Goal: Information Seeking & Learning: Check status

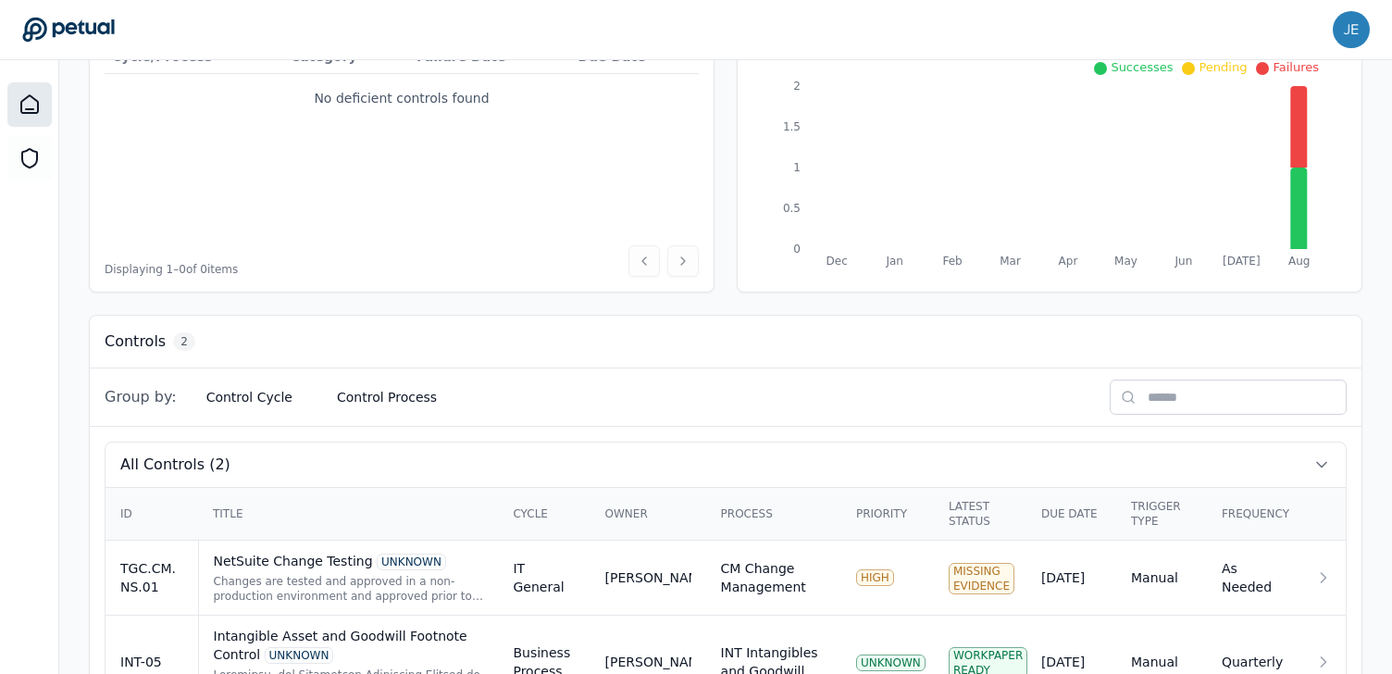
scroll to position [348, 0]
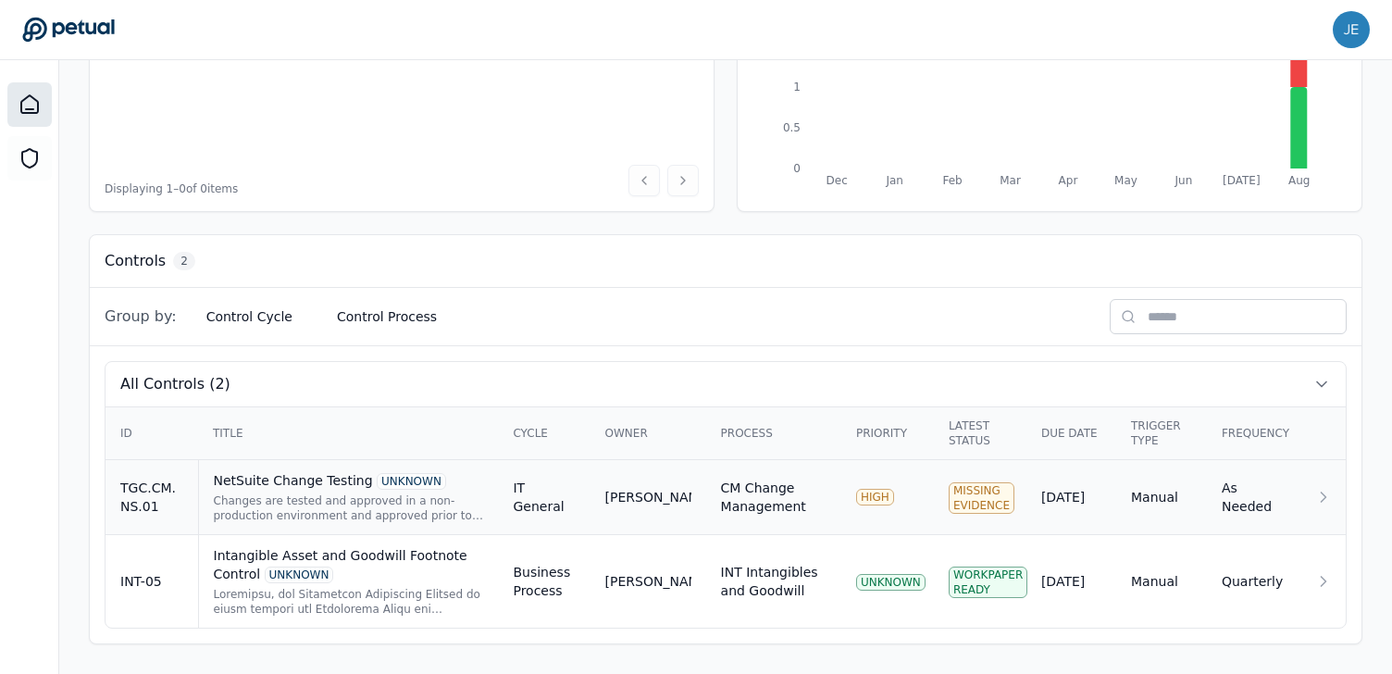
click at [1166, 484] on td "Manual" at bounding box center [1161, 497] width 91 height 75
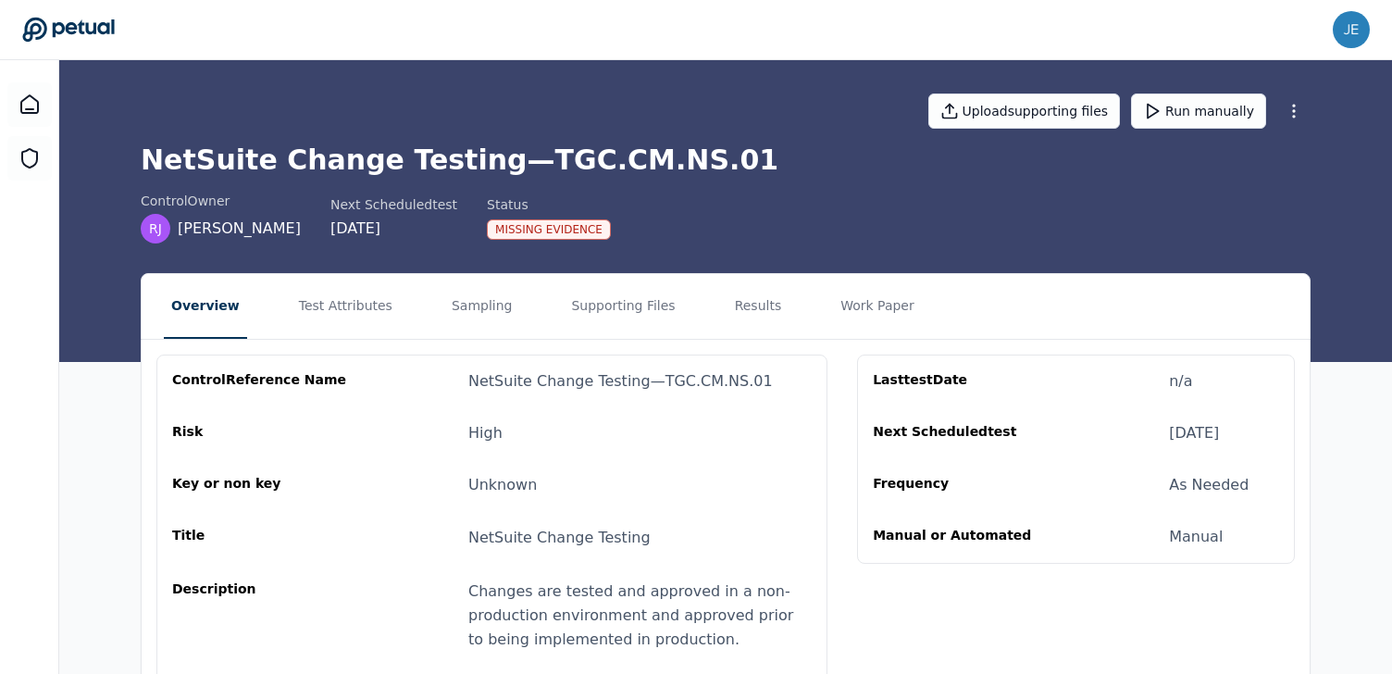
click at [540, 231] on div "Missing Evidence" at bounding box center [549, 229] width 124 height 20
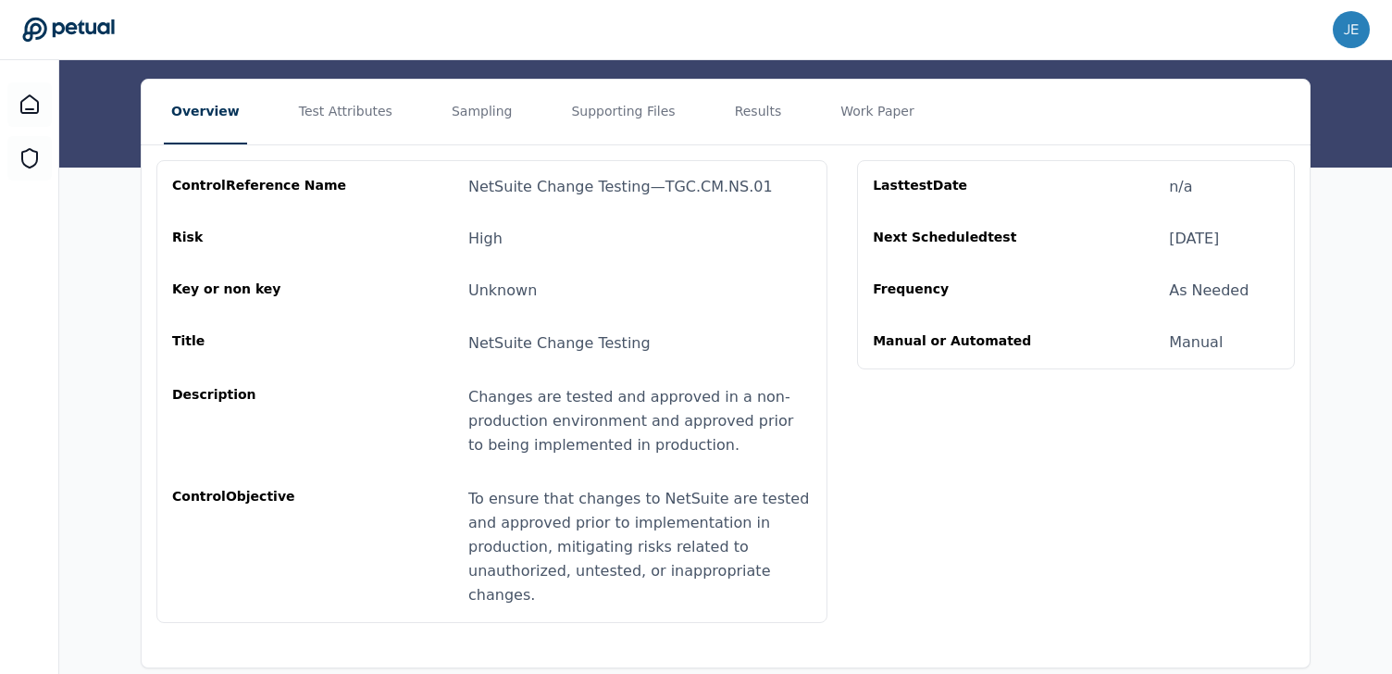
scroll to position [149, 0]
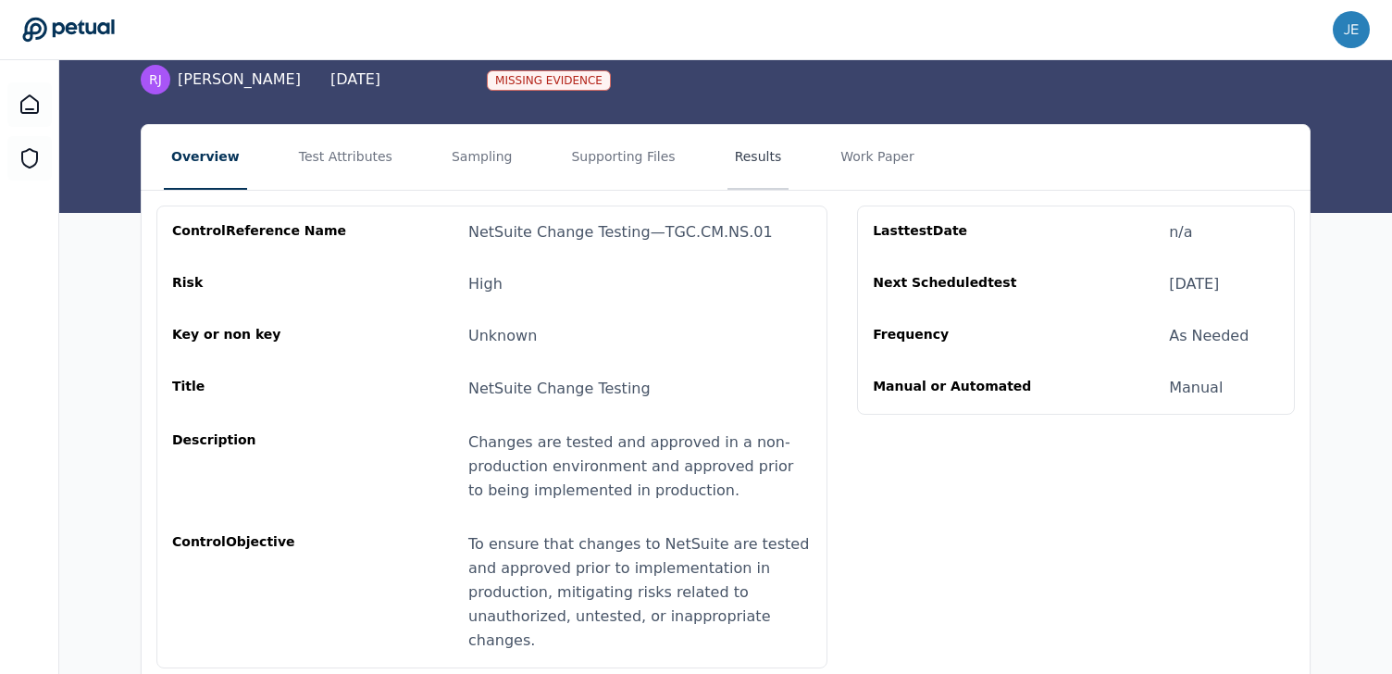
click at [733, 162] on button "Results" at bounding box center [758, 157] width 62 height 65
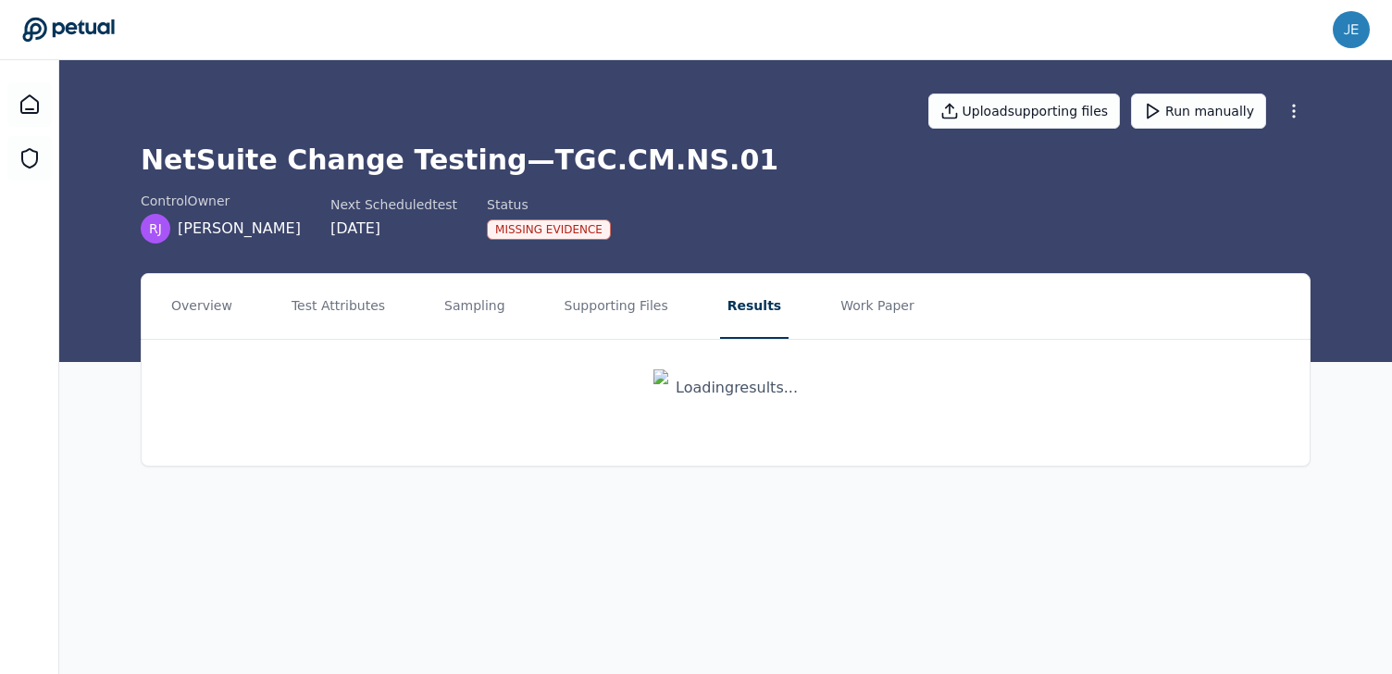
scroll to position [0, 0]
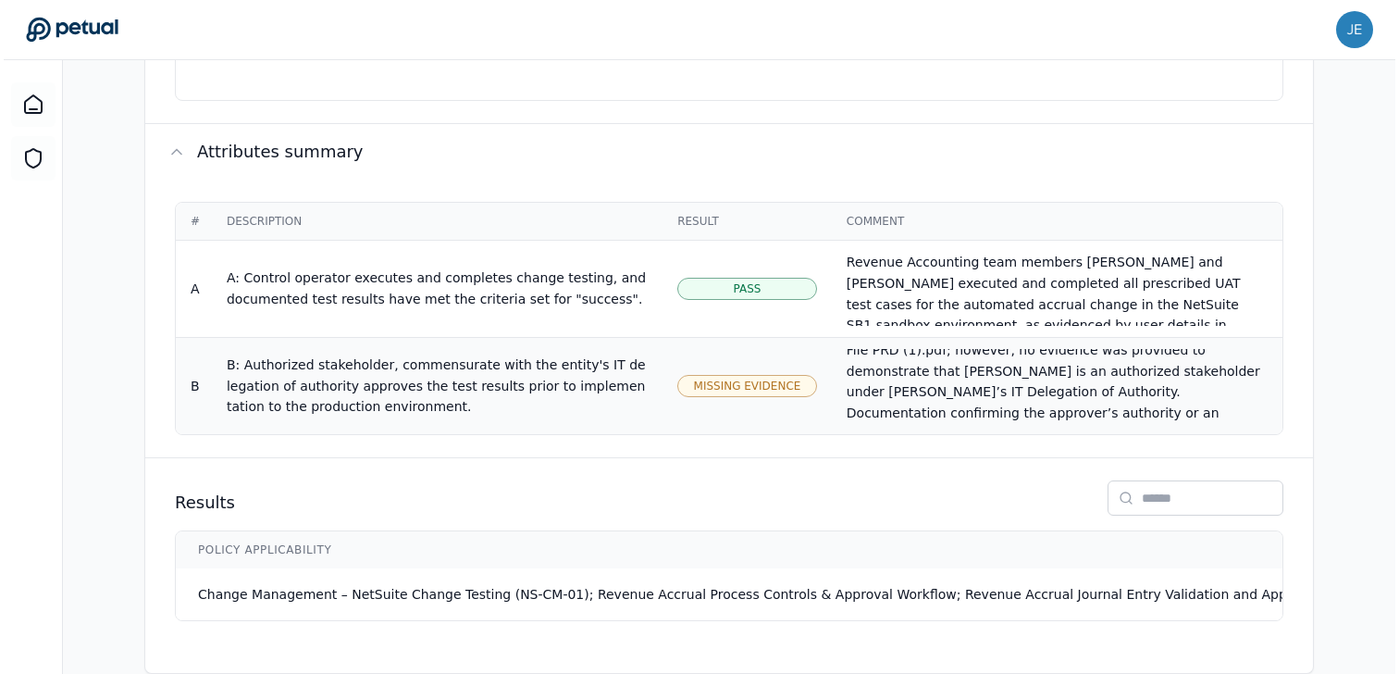
scroll to position [116, 0]
click at [790, 378] on span "Missing Evidence" at bounding box center [743, 385] width 107 height 15
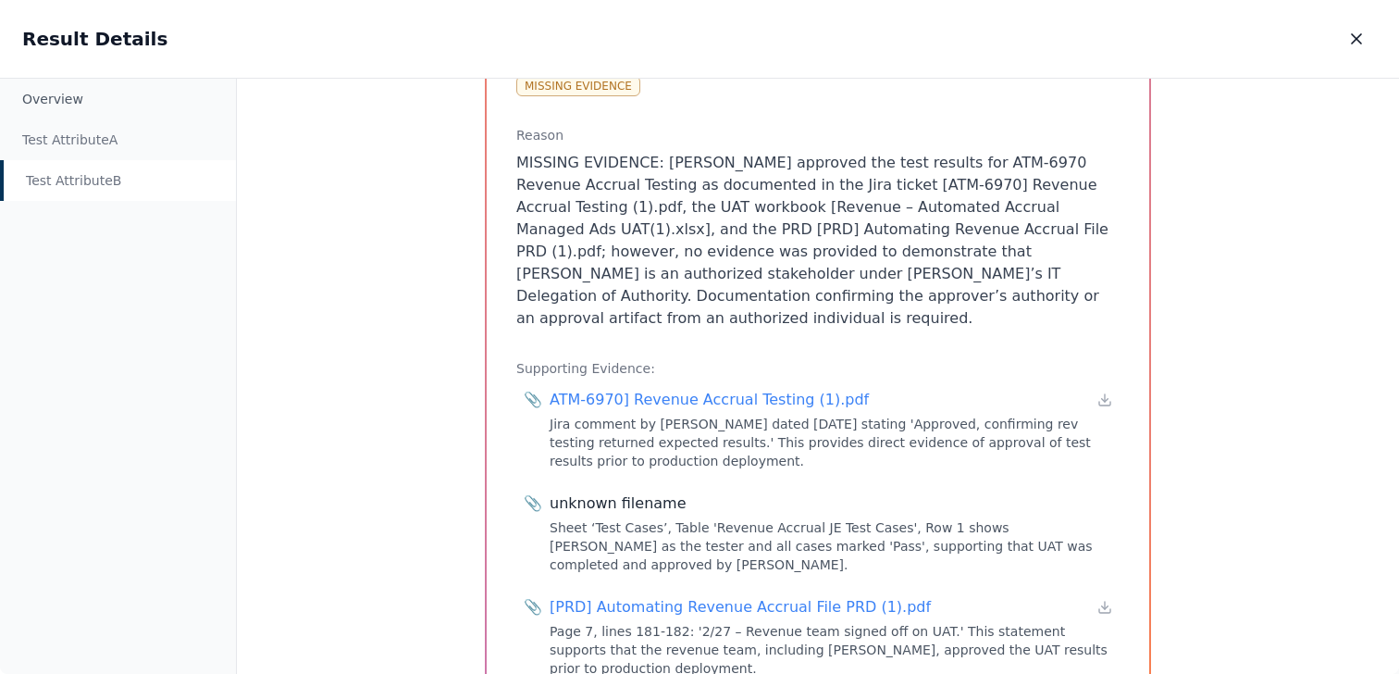
scroll to position [411, 0]
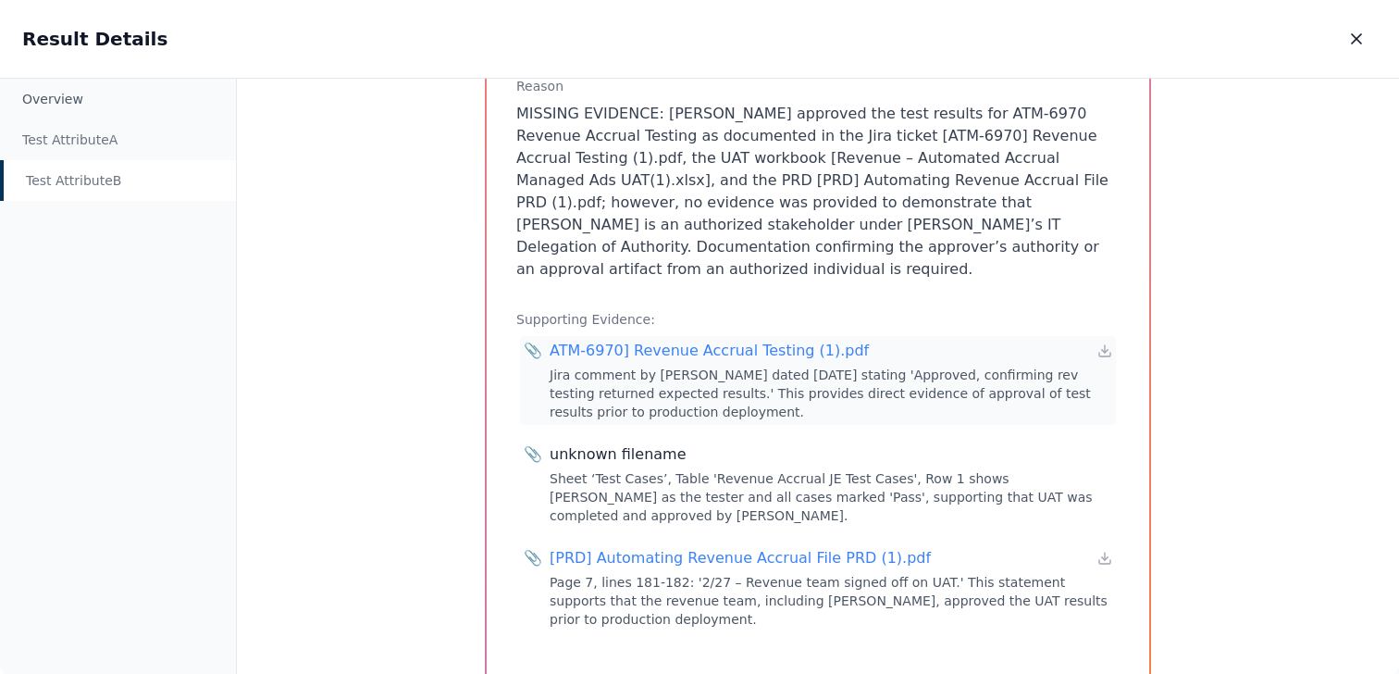
click at [608, 340] on div "ATM-6970] Revenue Accrual Testing (1).pdf" at bounding box center [709, 351] width 319 height 22
click at [854, 547] on div "[PRD] Automating Revenue Accrual File PRD (1).pdf" at bounding box center [740, 558] width 381 height 22
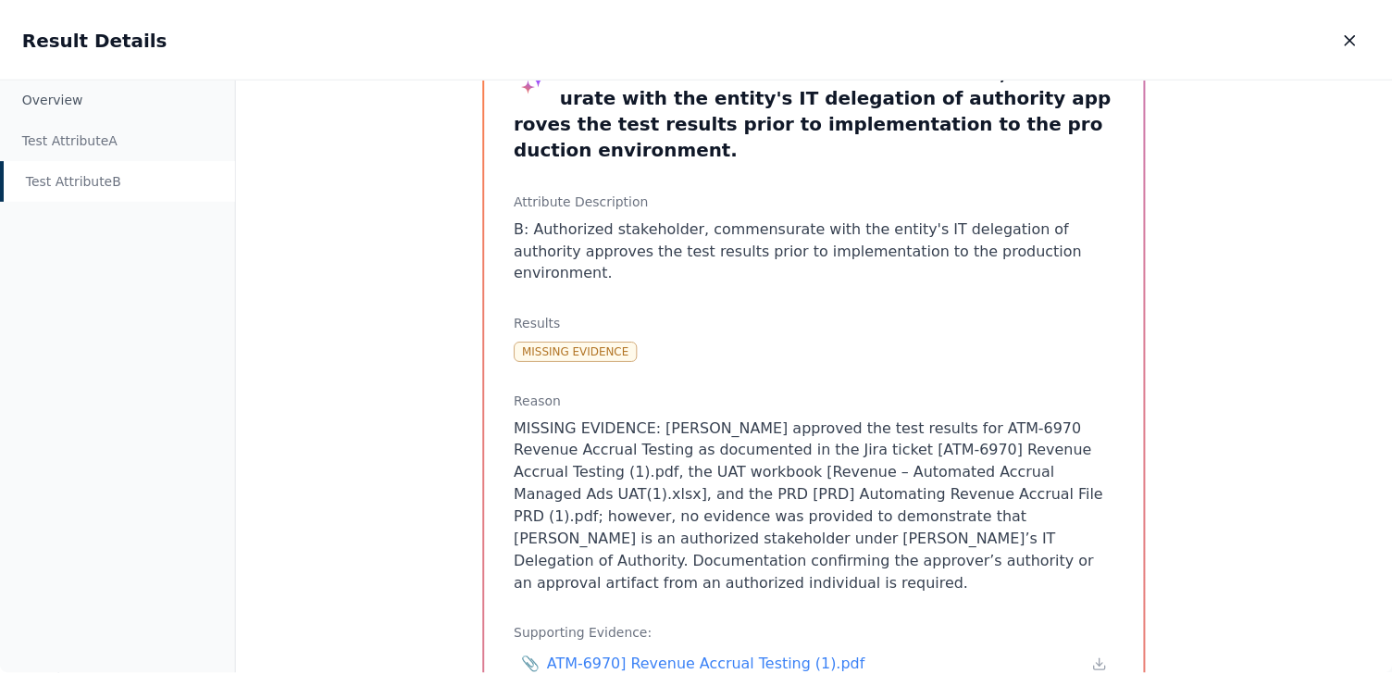
scroll to position [0, 0]
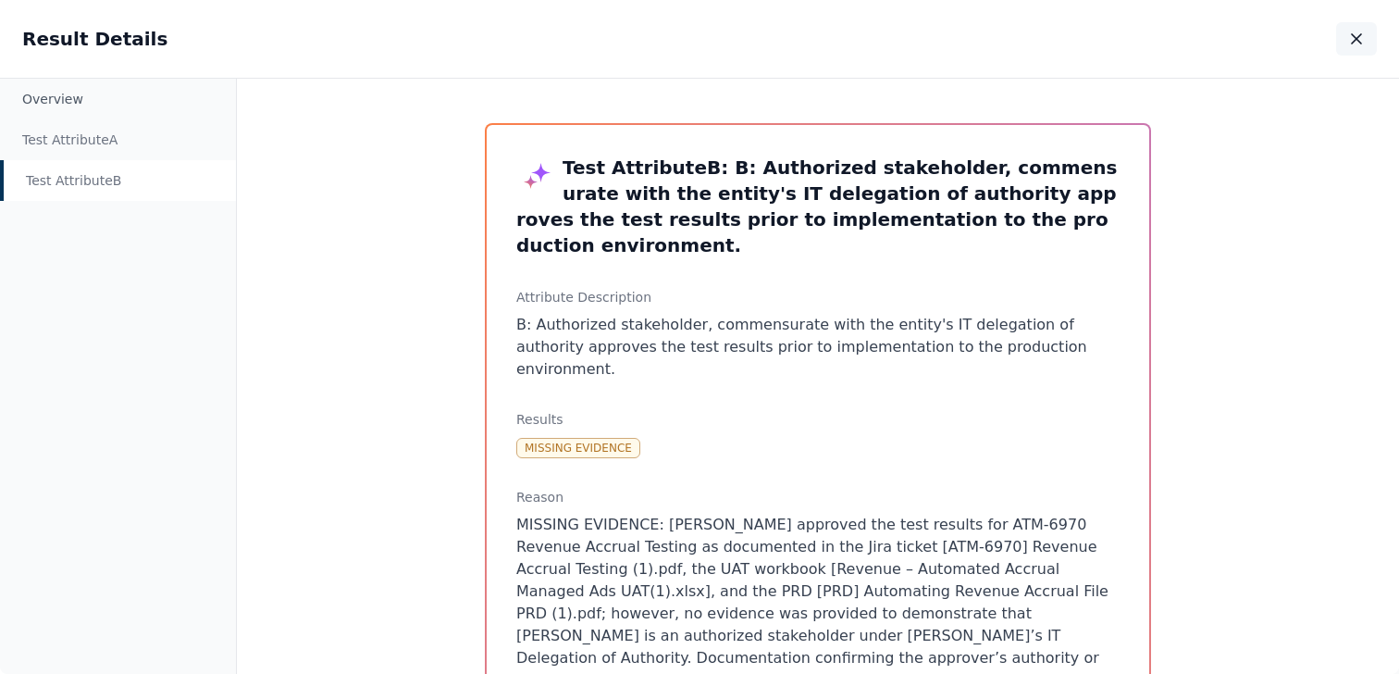
click at [1357, 37] on icon "button" at bounding box center [1356, 38] width 9 height 9
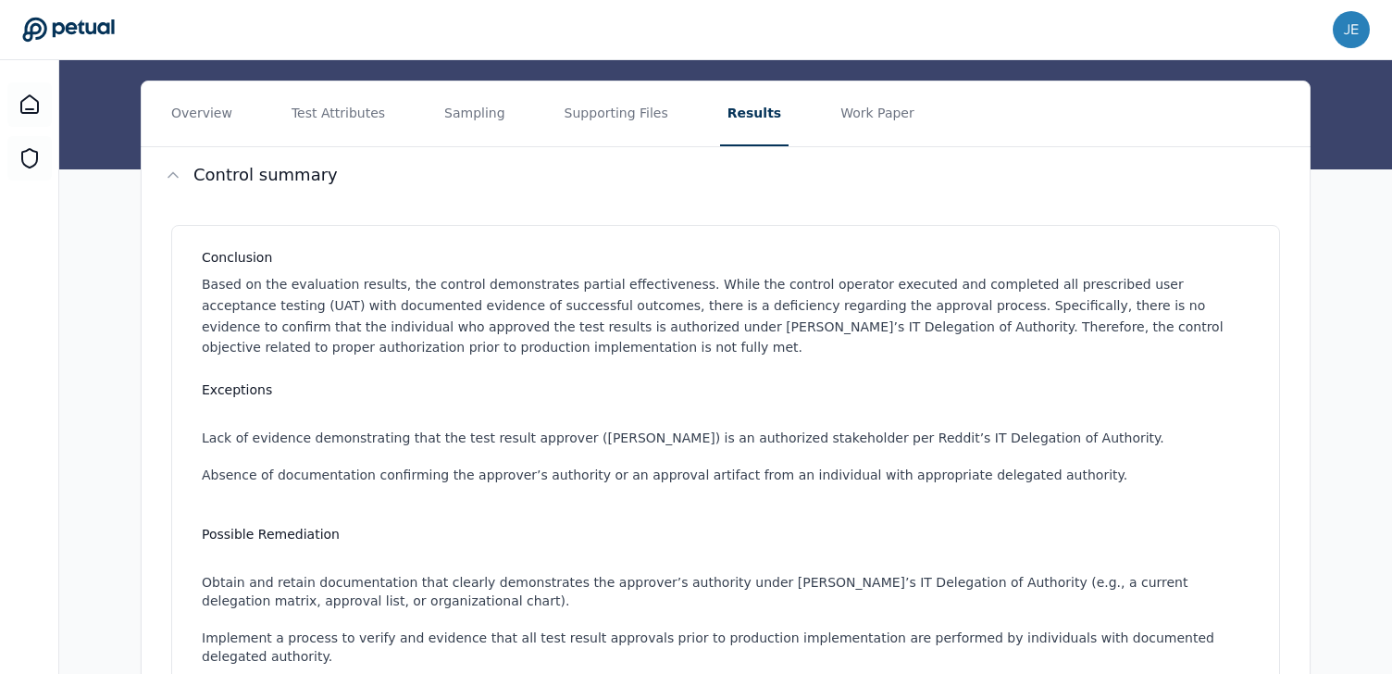
scroll to position [81, 0]
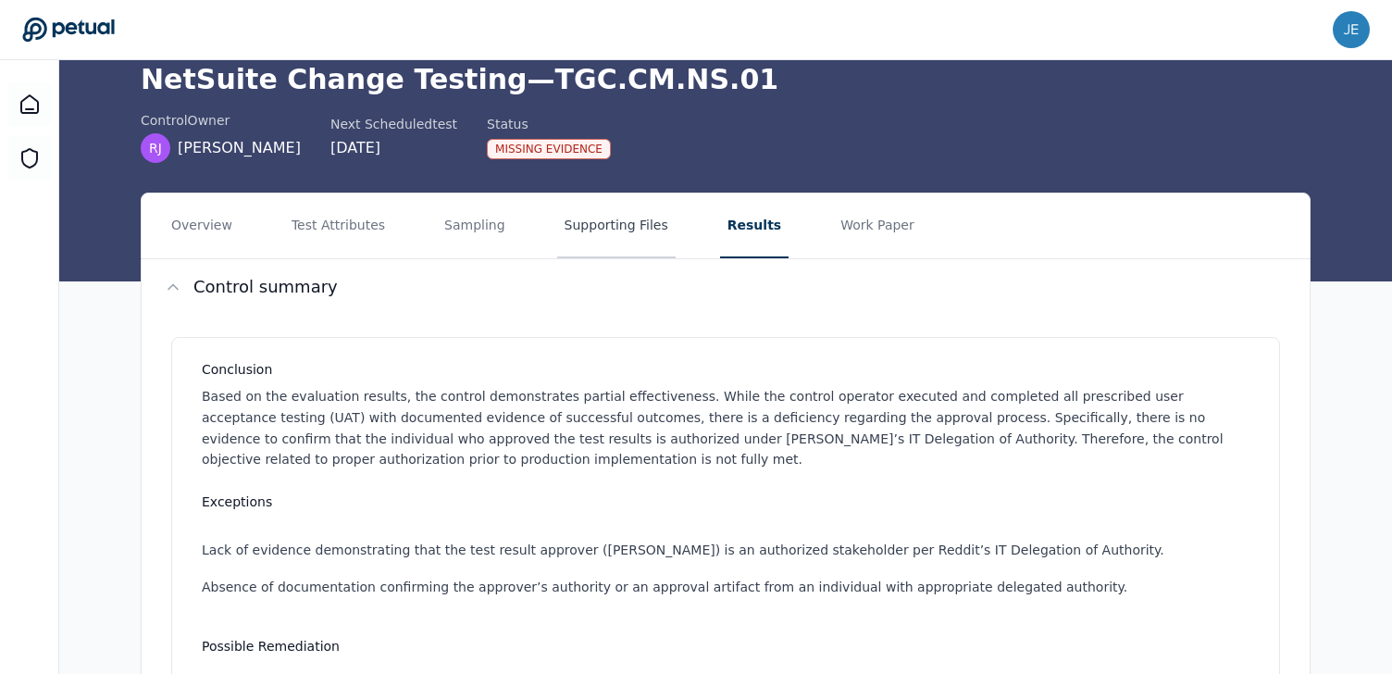
click at [567, 232] on button "Supporting Files" at bounding box center [616, 225] width 118 height 65
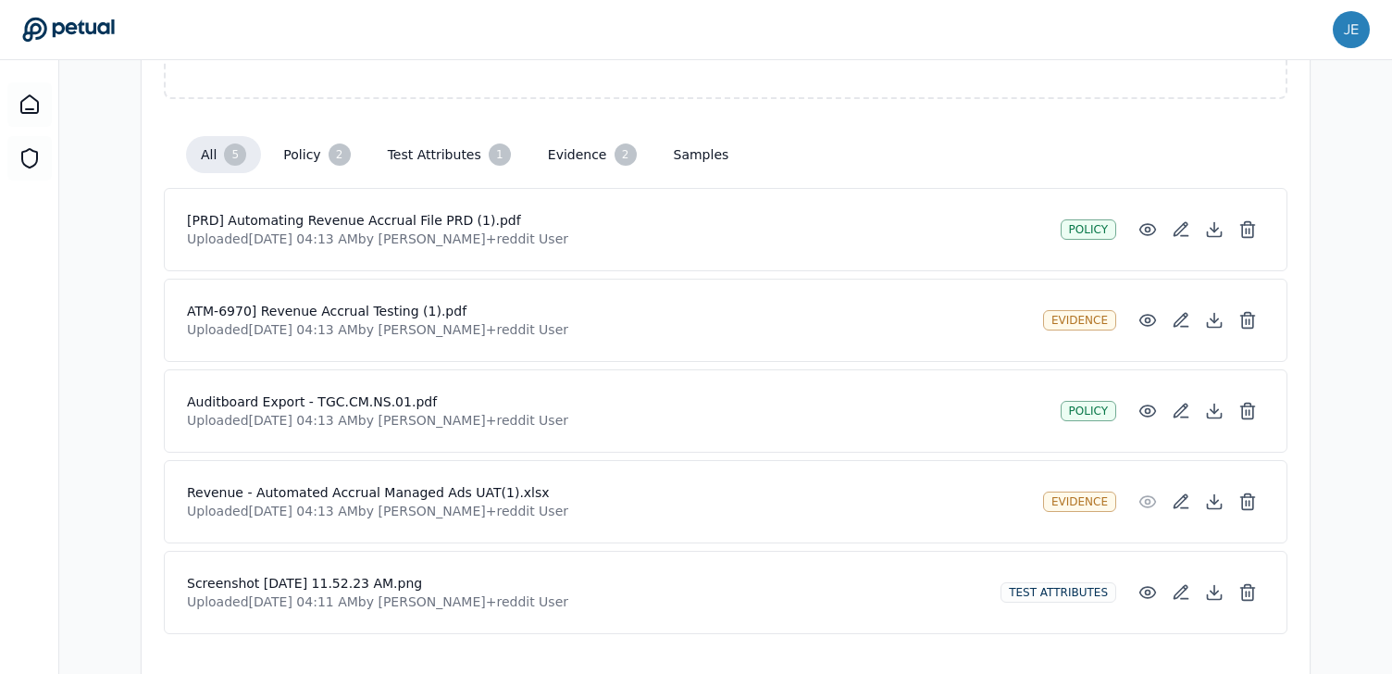
scroll to position [420, 0]
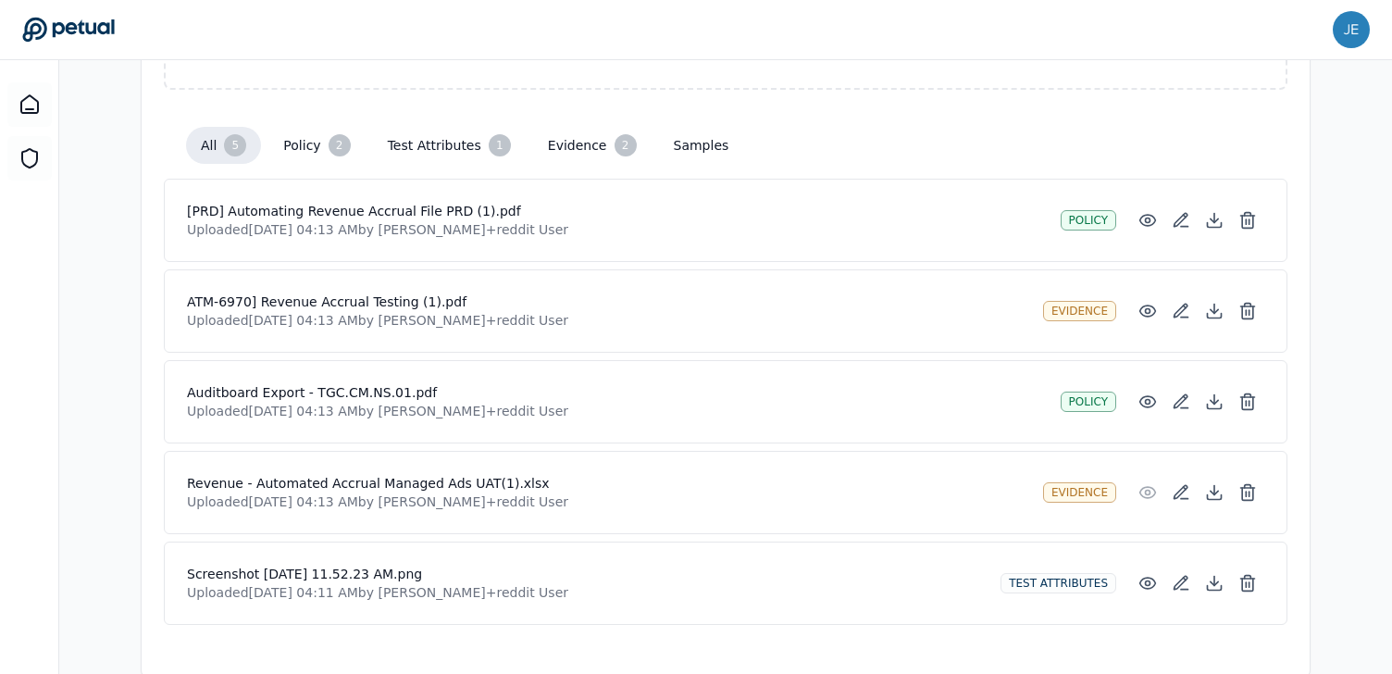
click at [430, 484] on h4 "Revenue - Automated Accrual Managed Ads UAT(1).xlsx" at bounding box center [607, 483] width 841 height 19
click at [1212, 499] on icon at bounding box center [1215, 497] width 14 height 5
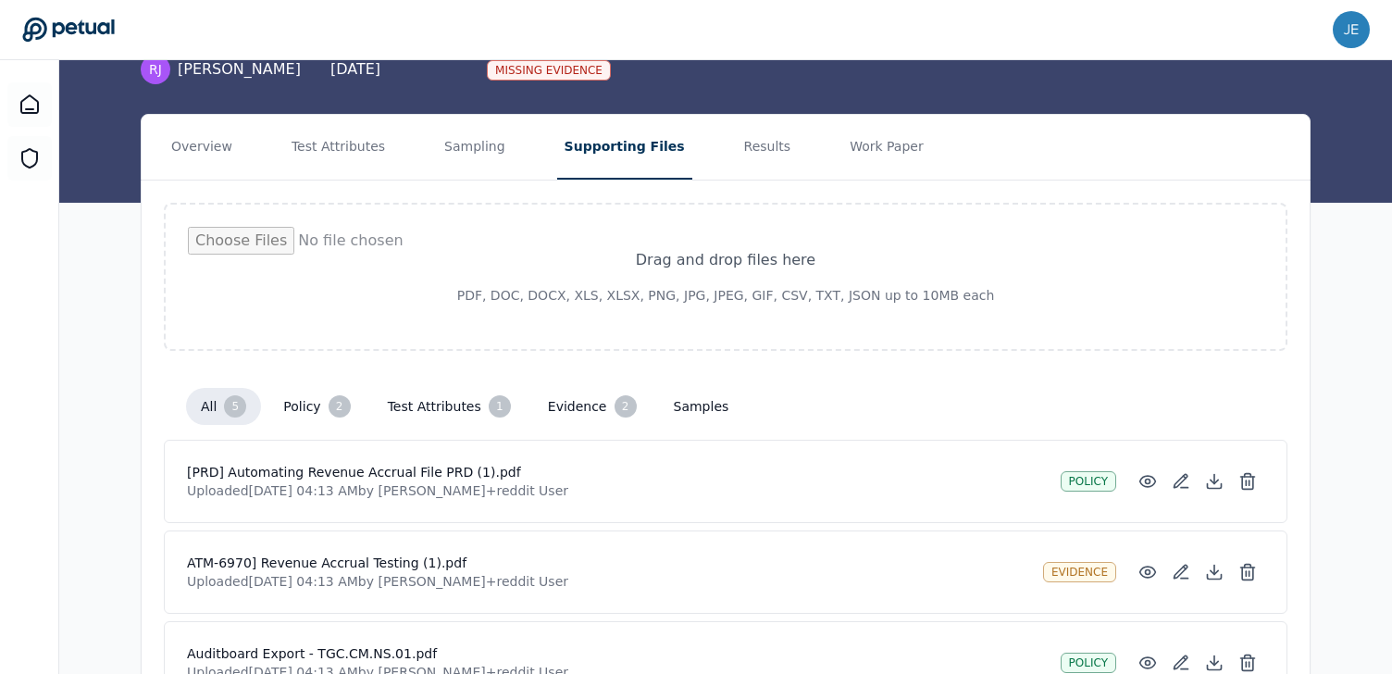
scroll to position [133, 0]
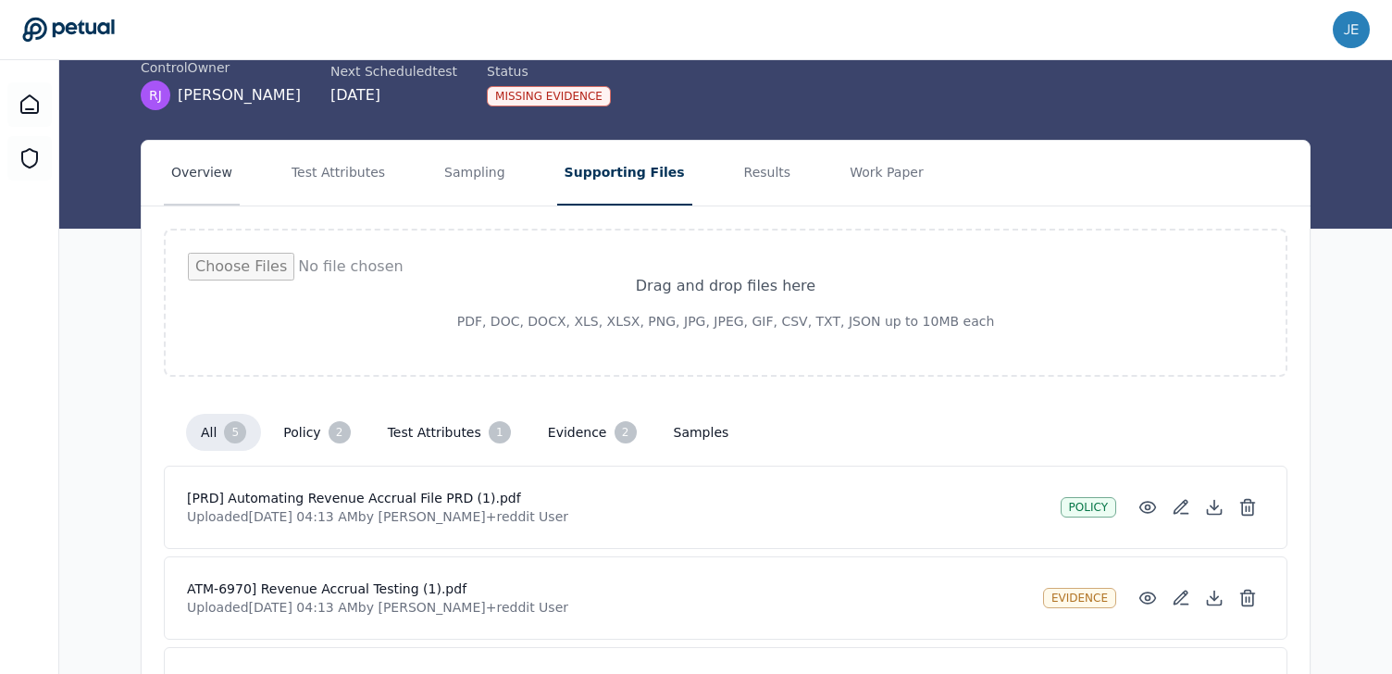
click at [220, 180] on button "Overview" at bounding box center [202, 173] width 76 height 65
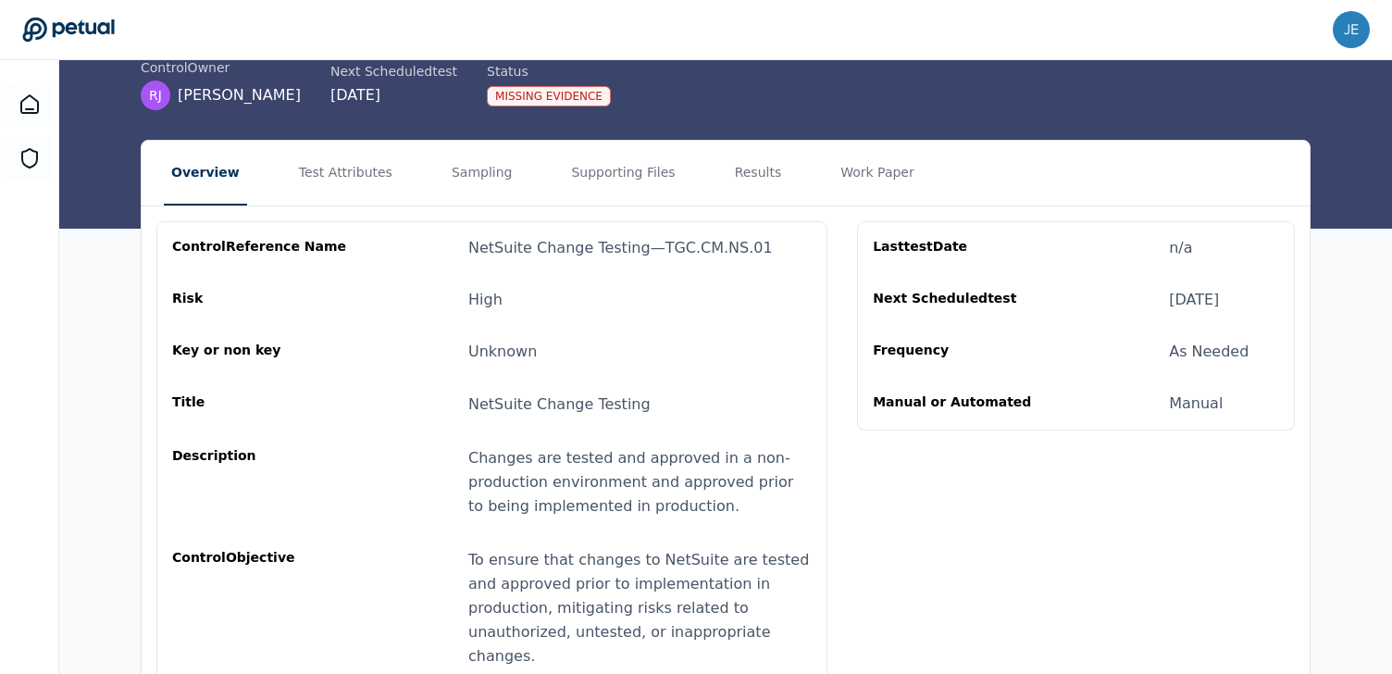
scroll to position [194, 0]
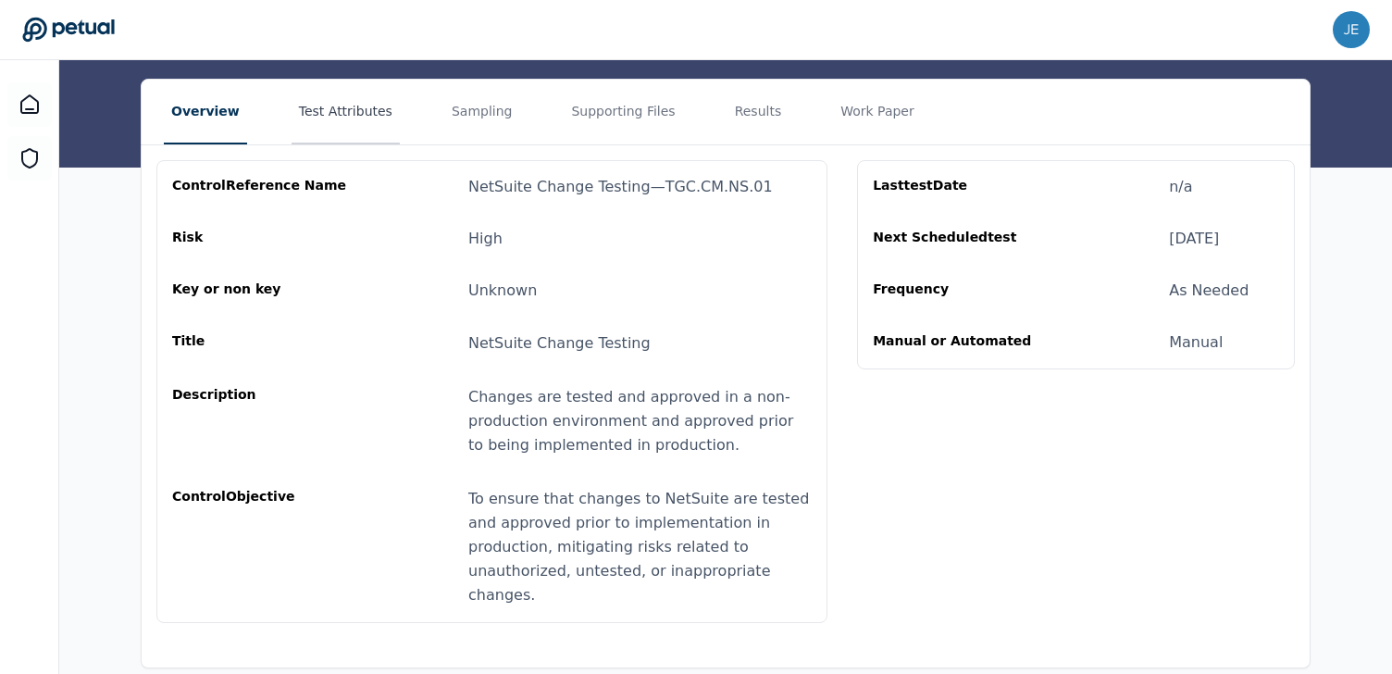
click at [367, 106] on button "Test Attributes" at bounding box center [345, 112] width 108 height 65
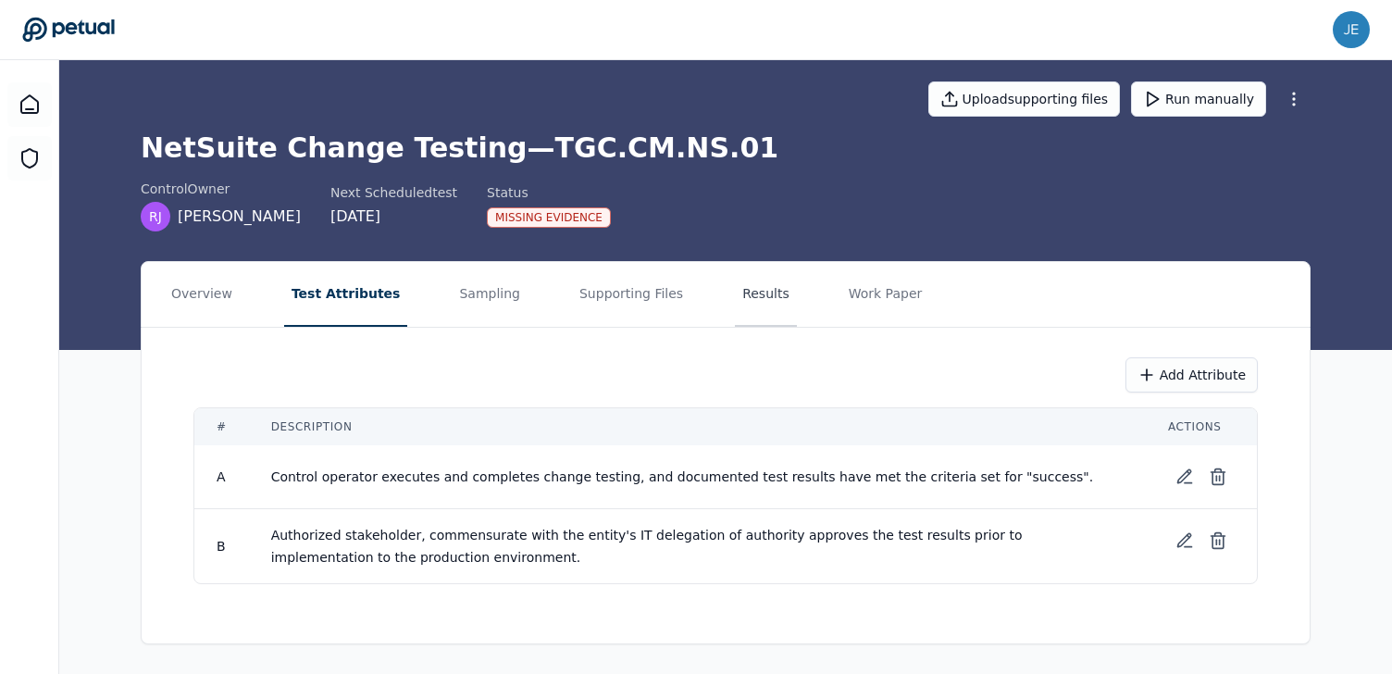
click at [739, 299] on button "Results" at bounding box center [766, 294] width 62 height 65
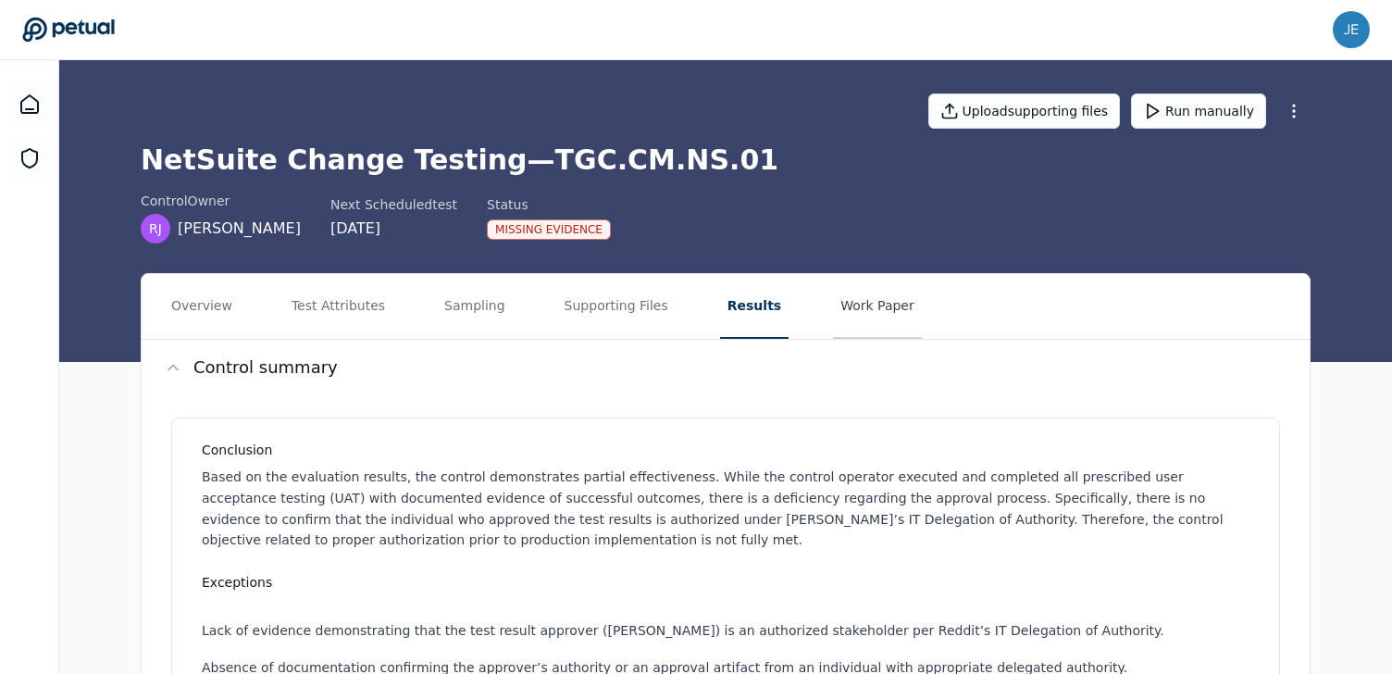
click at [833, 321] on button "Work Paper" at bounding box center [877, 306] width 89 height 65
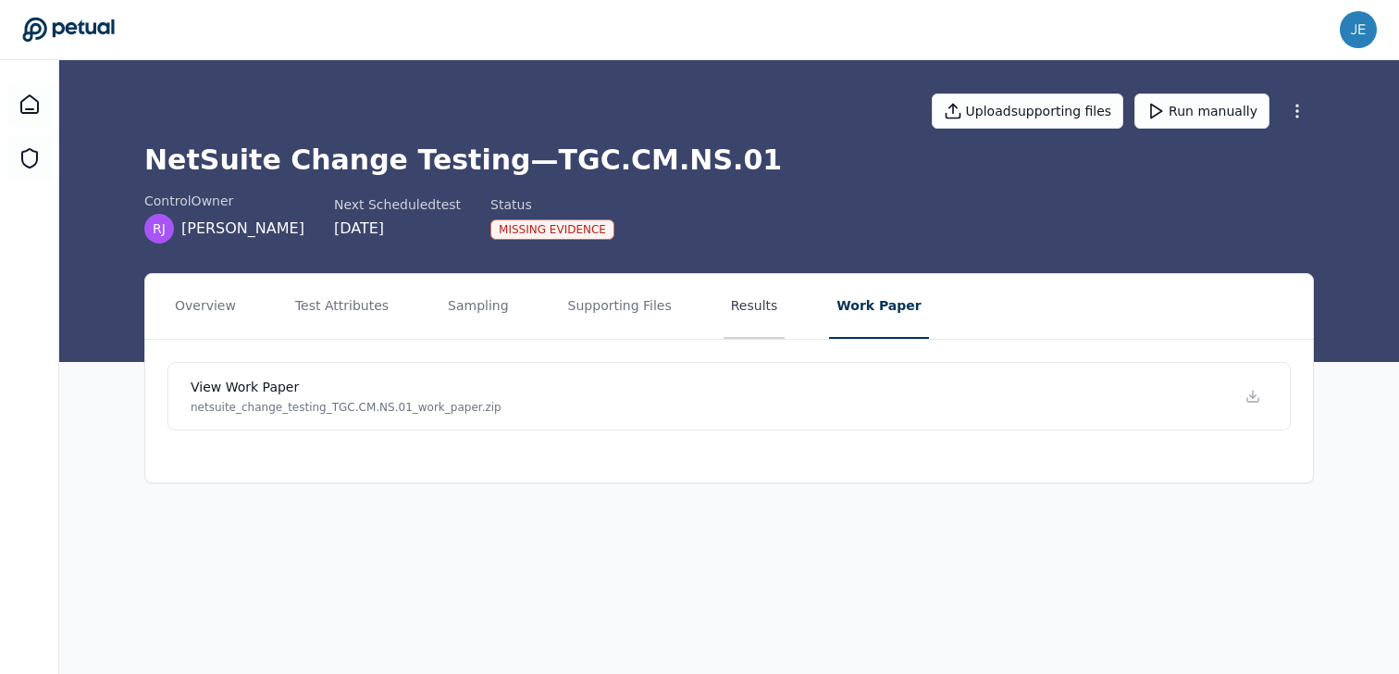
click at [757, 308] on button "Results" at bounding box center [755, 306] width 62 height 65
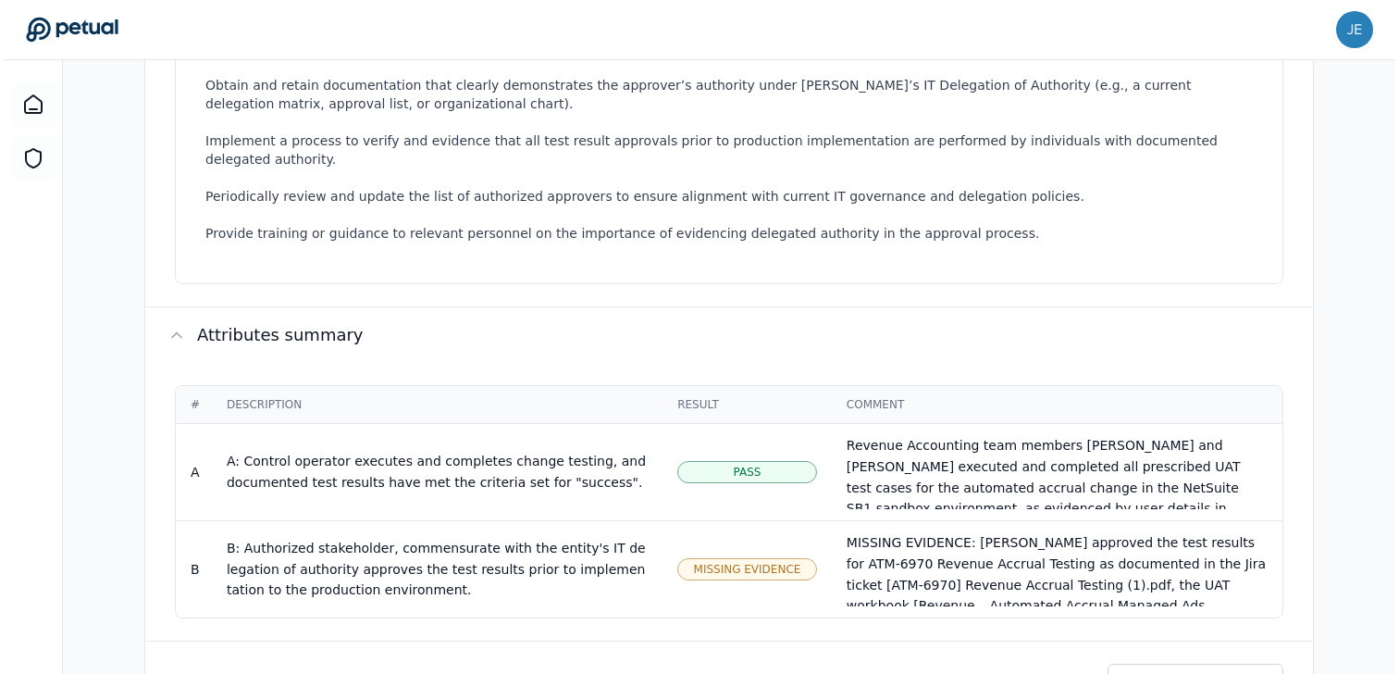
scroll to position [891, 0]
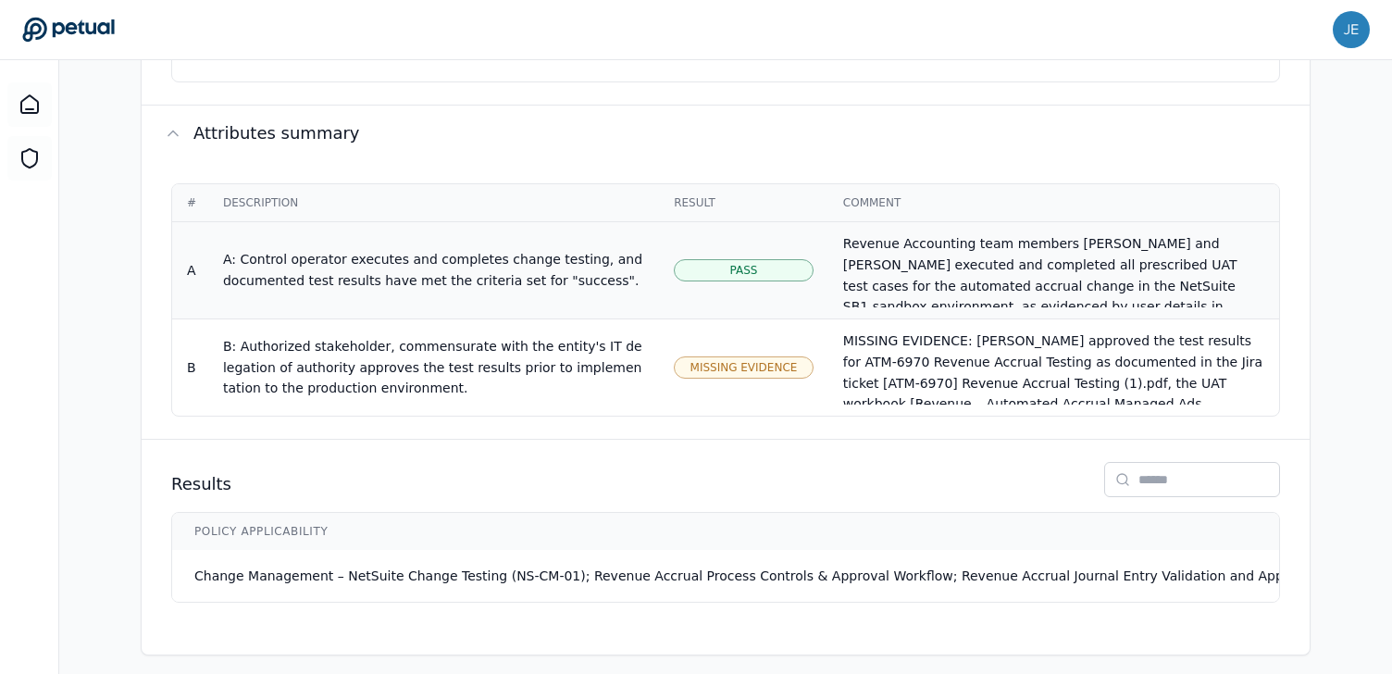
click at [780, 259] on div "Pass" at bounding box center [744, 270] width 140 height 22
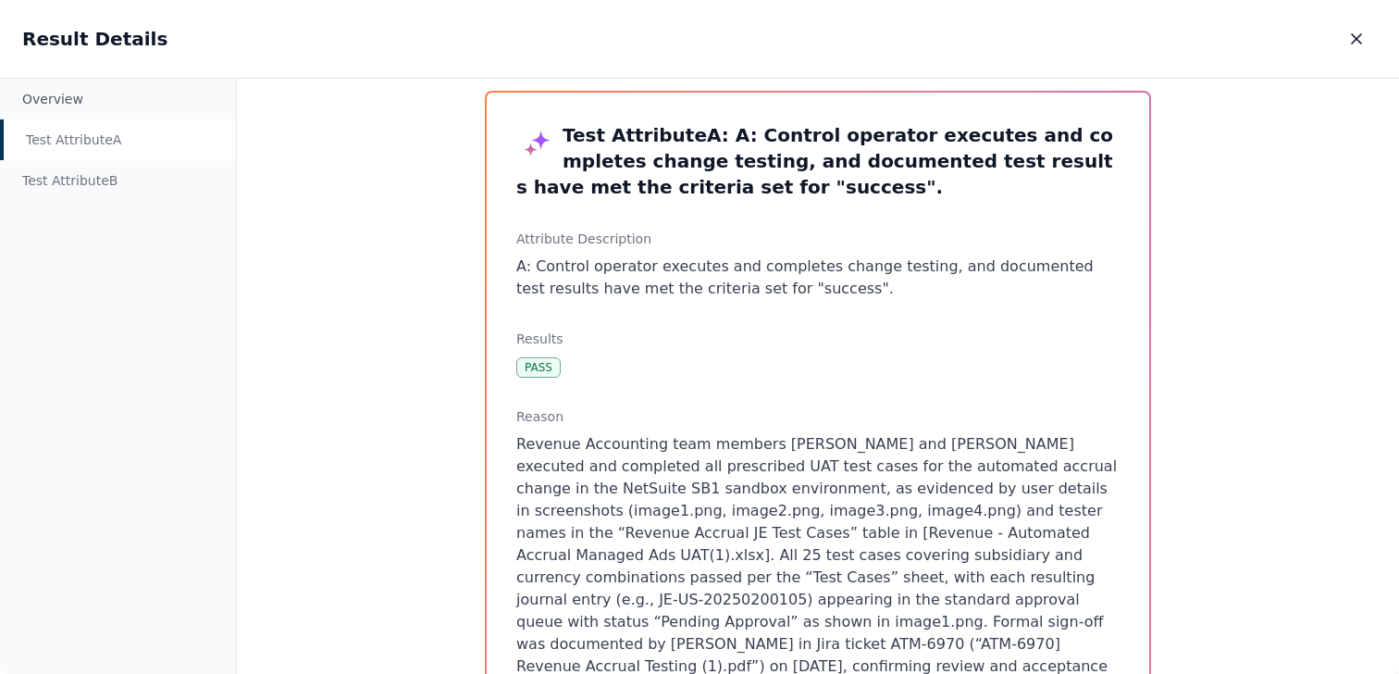
scroll to position [12, 0]
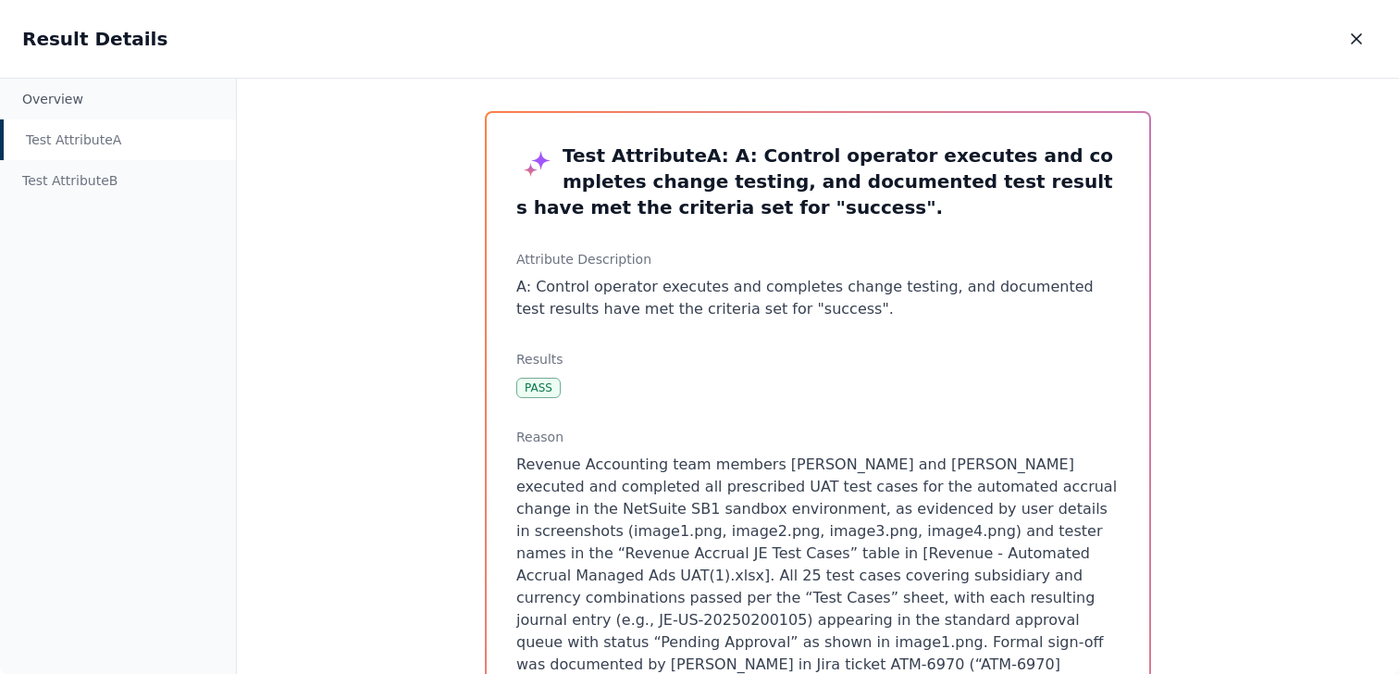
click at [408, 371] on div "Test Attribute A : A: Control operator executes and completes change testing, a…" at bounding box center [818, 377] width 1162 height 596
click at [1363, 38] on icon "button" at bounding box center [1356, 39] width 19 height 19
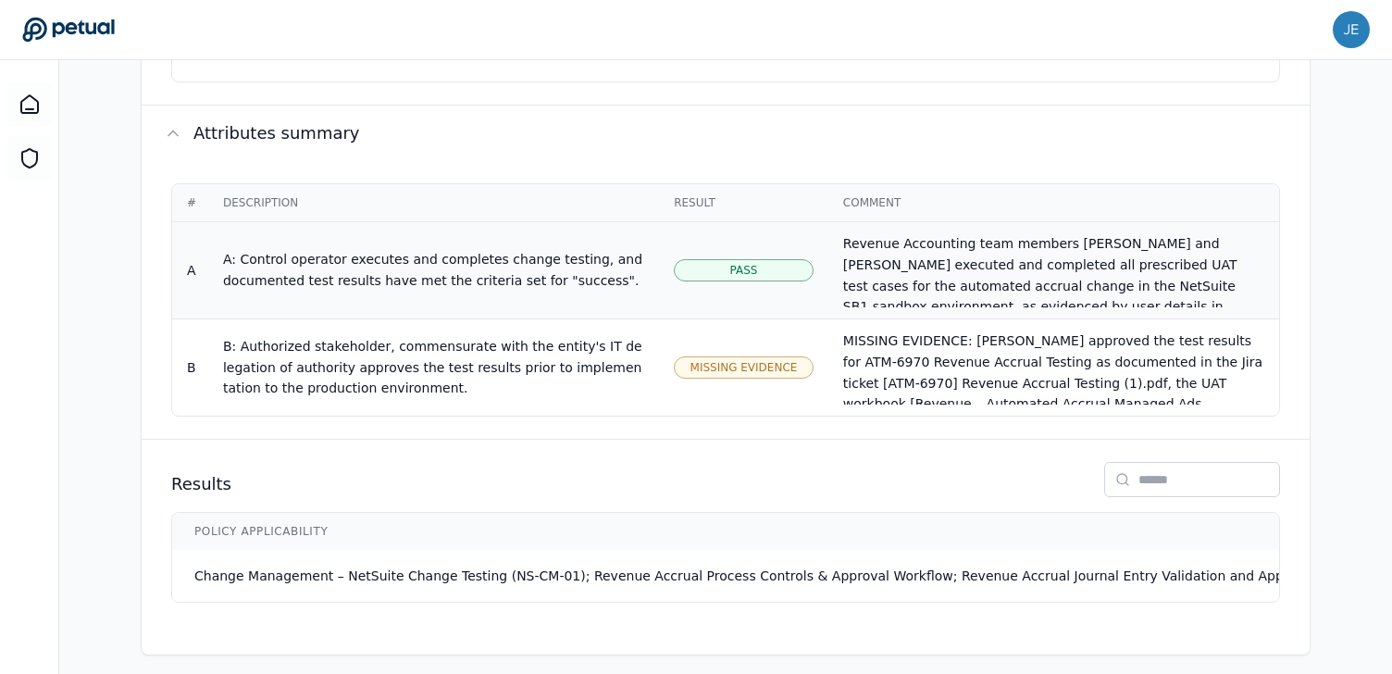
click at [732, 275] on td "Pass" at bounding box center [743, 270] width 169 height 97
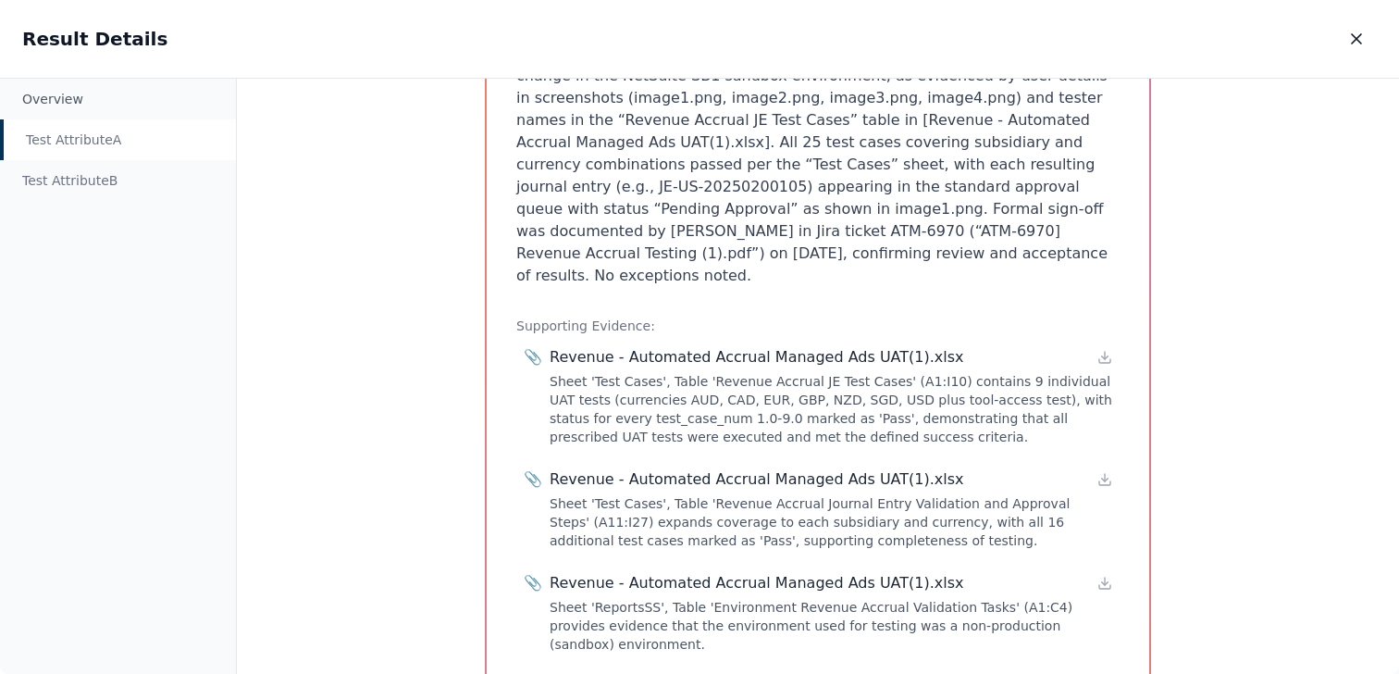
scroll to position [534, 0]
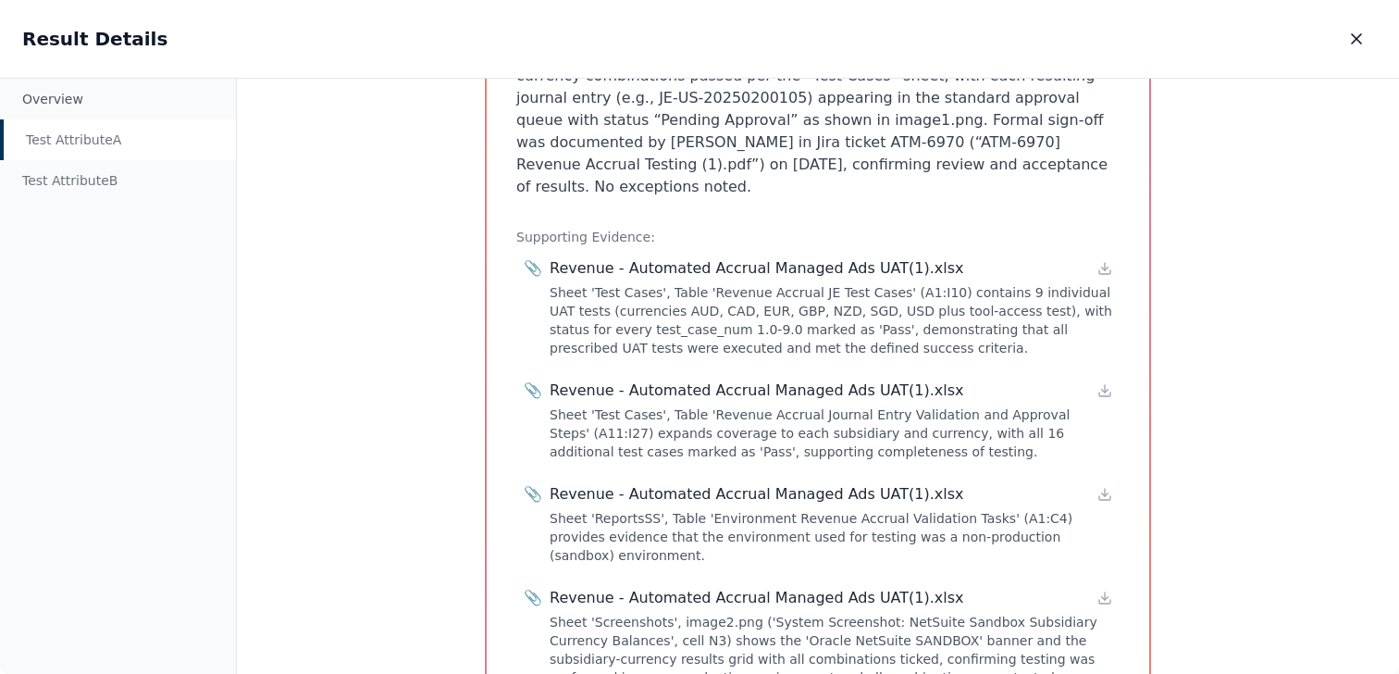
click at [524, 257] on span "📎" at bounding box center [533, 268] width 19 height 22
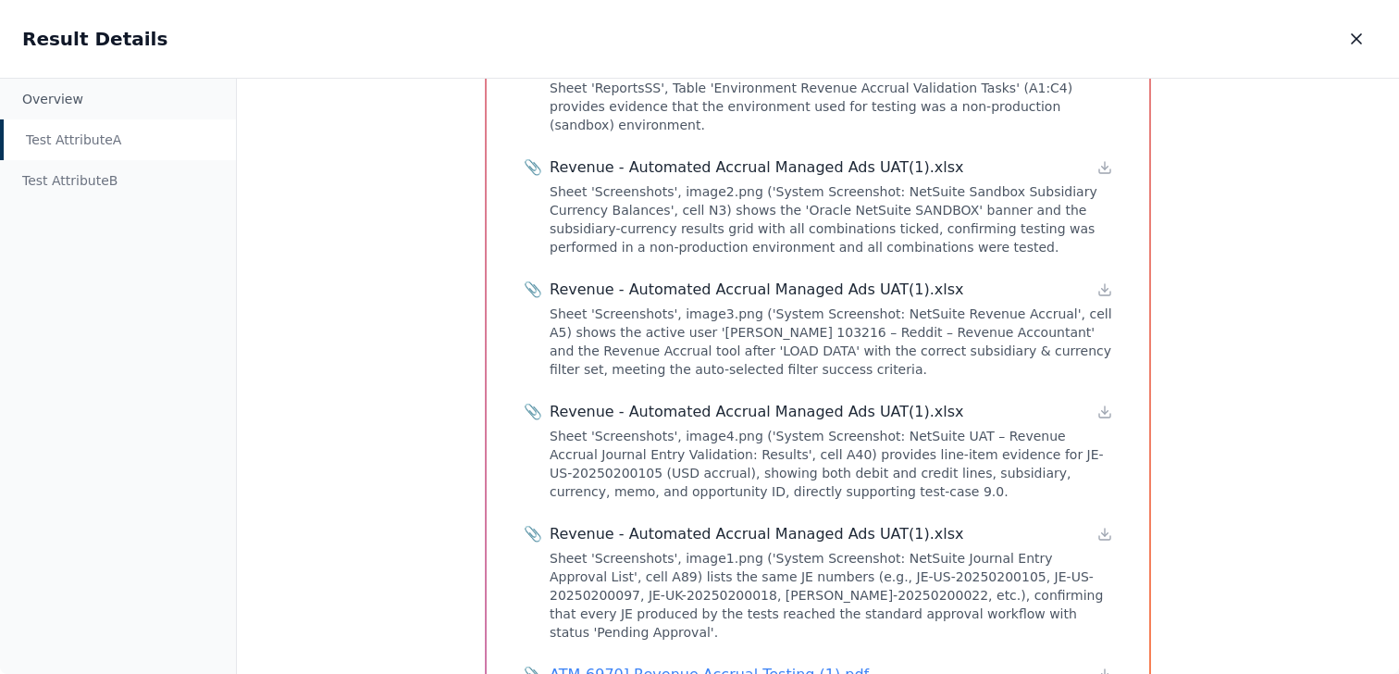
scroll to position [1092, 0]
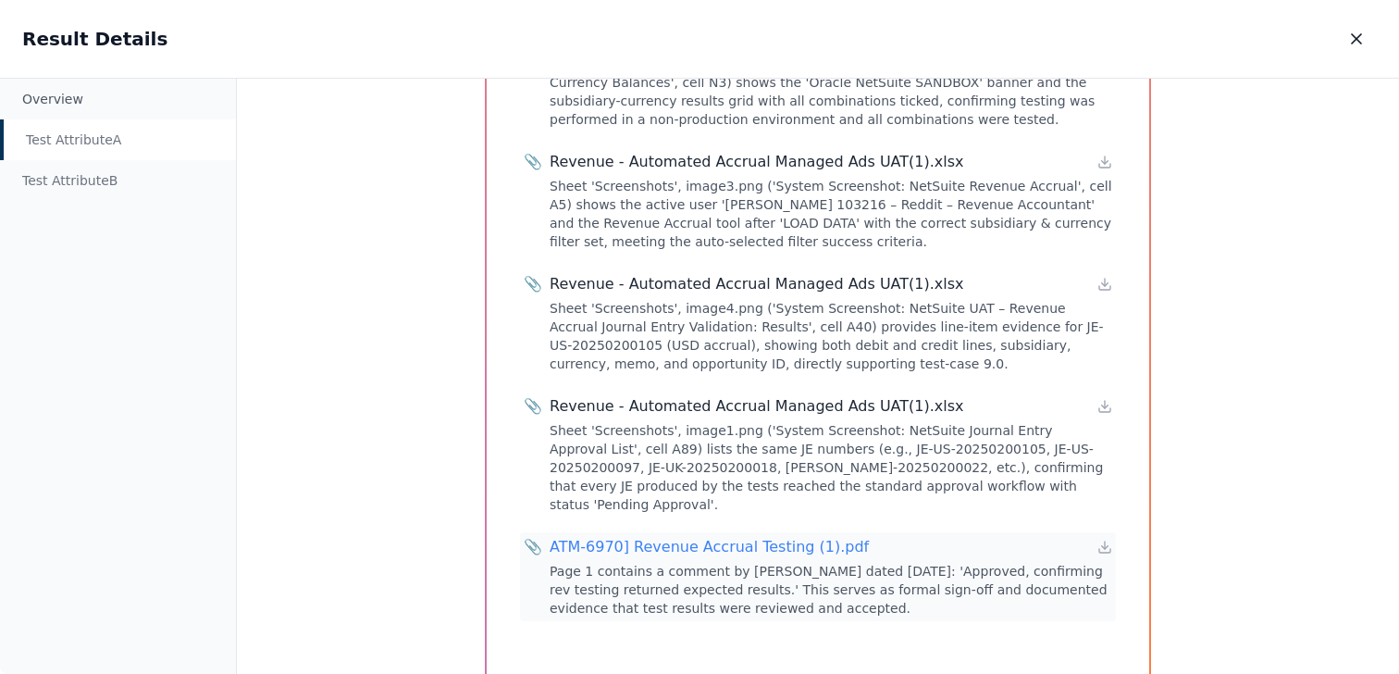
click at [583, 536] on div "ATM-6970] Revenue Accrual Testing (1).pdf" at bounding box center [709, 547] width 319 height 22
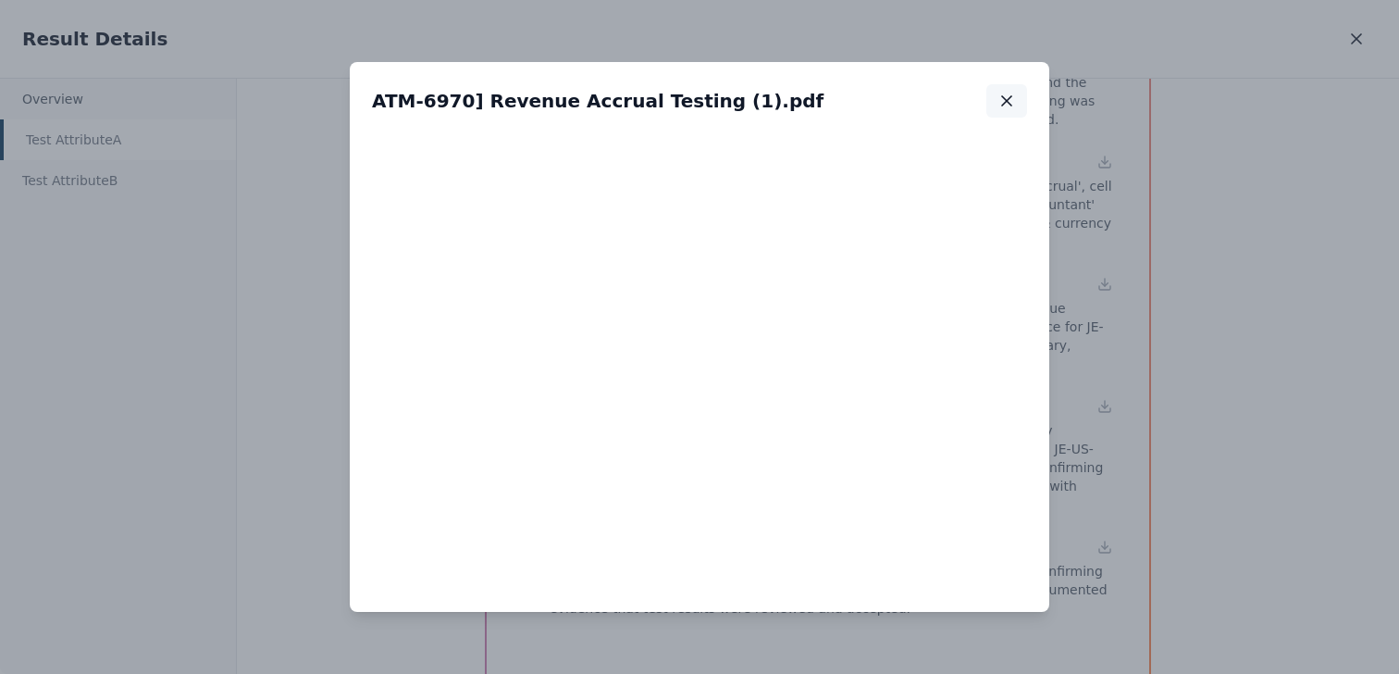
click at [1008, 105] on icon "button" at bounding box center [1006, 101] width 19 height 19
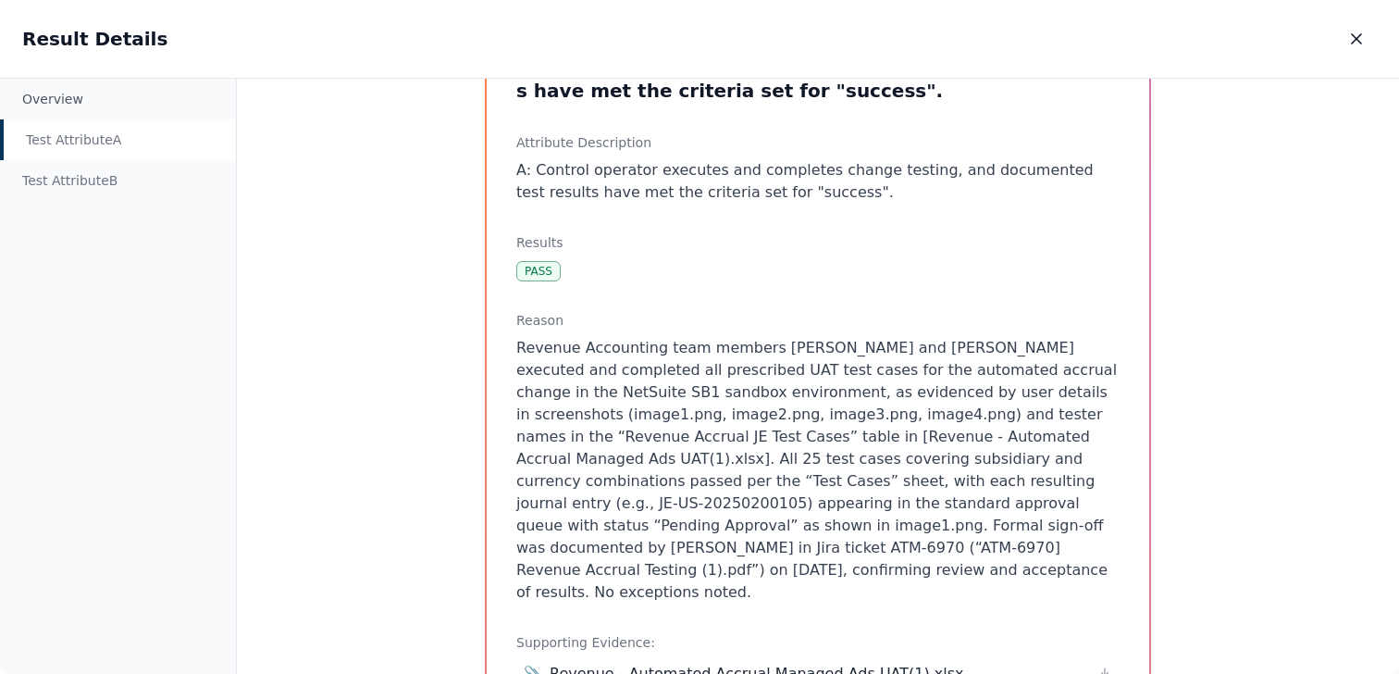
scroll to position [0, 0]
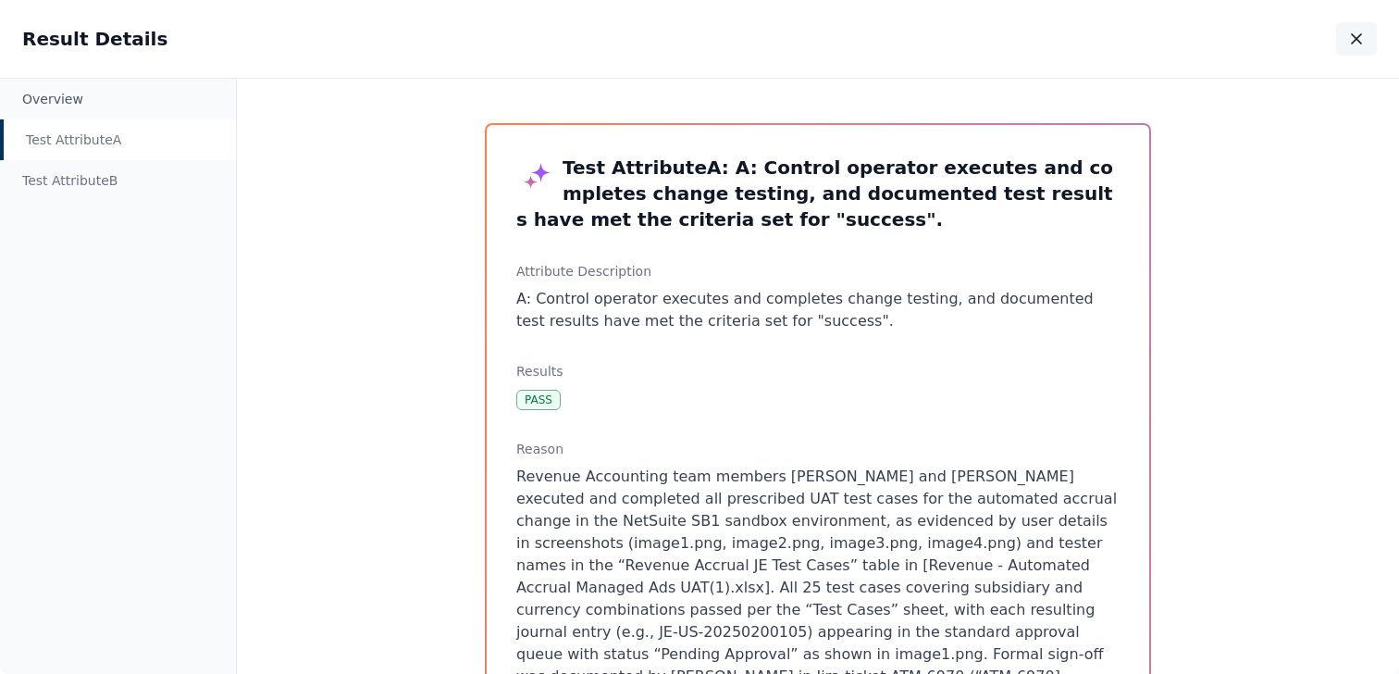
click at [1359, 41] on icon "button" at bounding box center [1356, 38] width 9 height 9
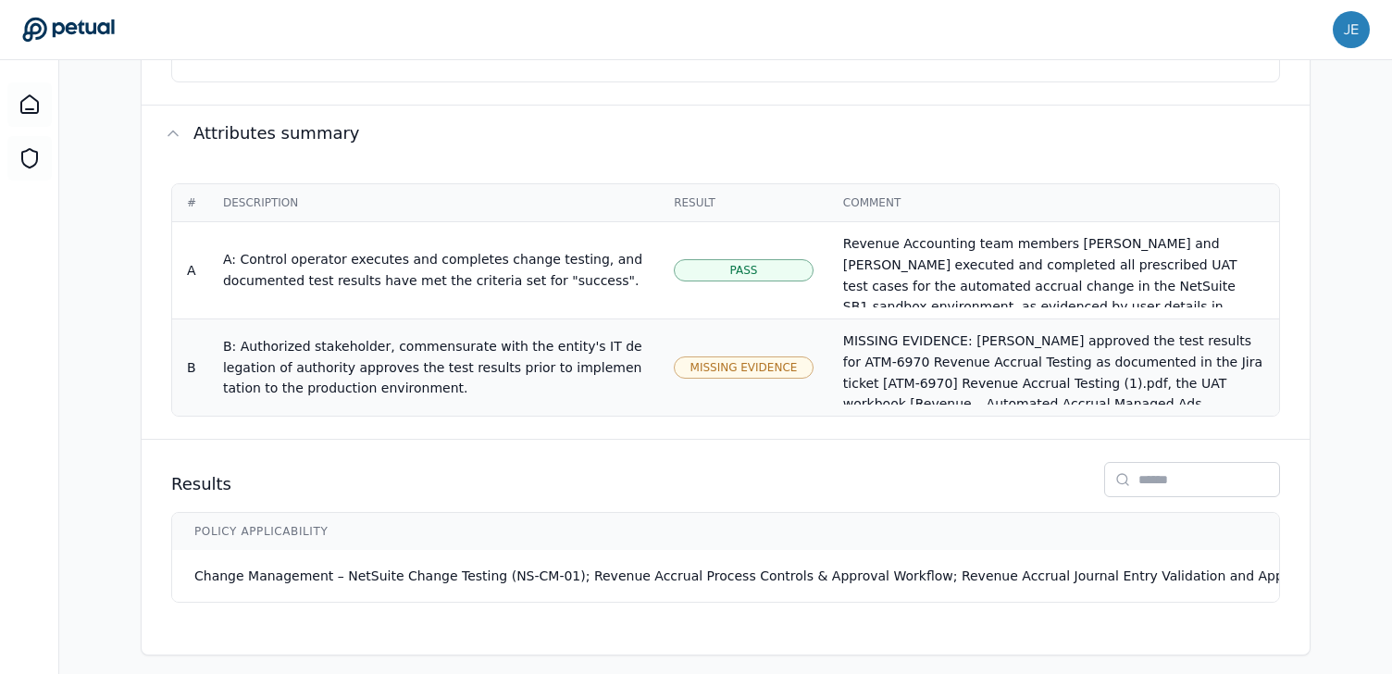
click at [916, 355] on div "MISSING EVIDENCE: [PERSON_NAME] approved the test results for ATM-6970 Revenue …" at bounding box center [1053, 435] width 421 height 211
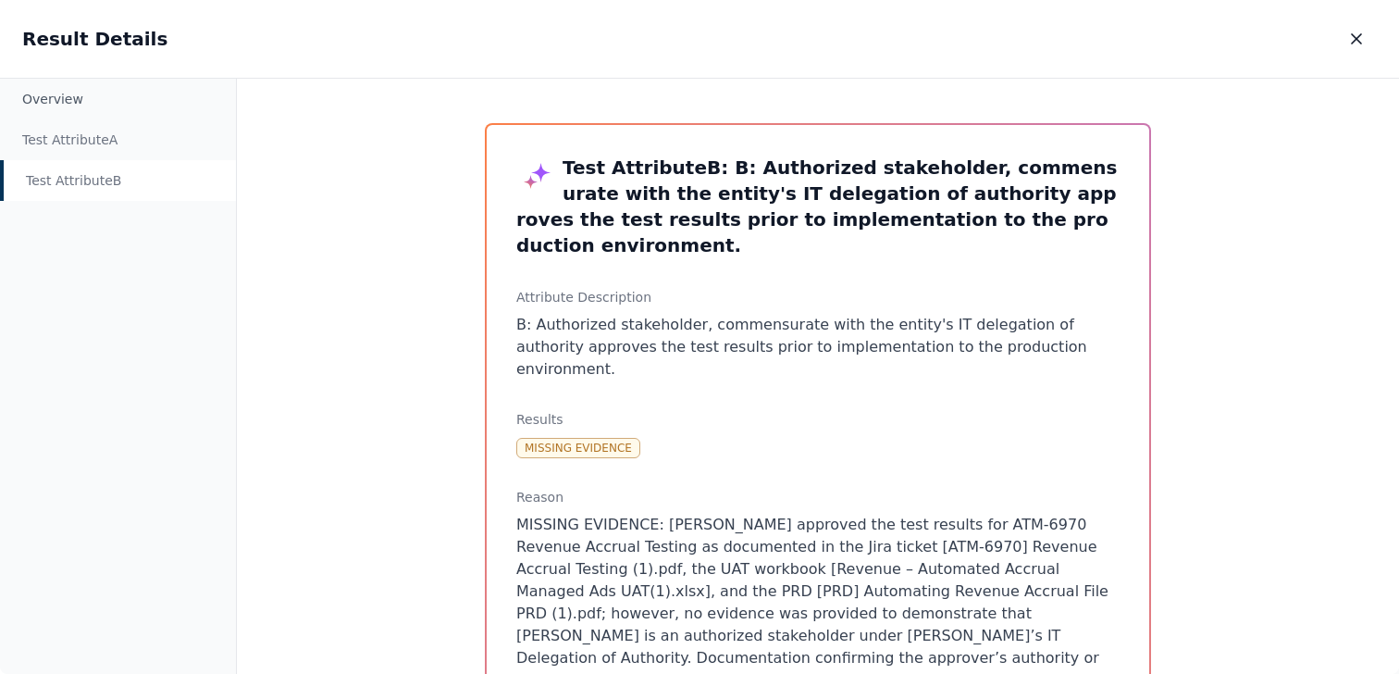
click at [369, 368] on div "Test Attribute B : B: Authorized stakeholder, commensurate with the entity's IT…" at bounding box center [818, 377] width 1162 height 596
click at [1368, 36] on button "button" at bounding box center [1356, 38] width 41 height 33
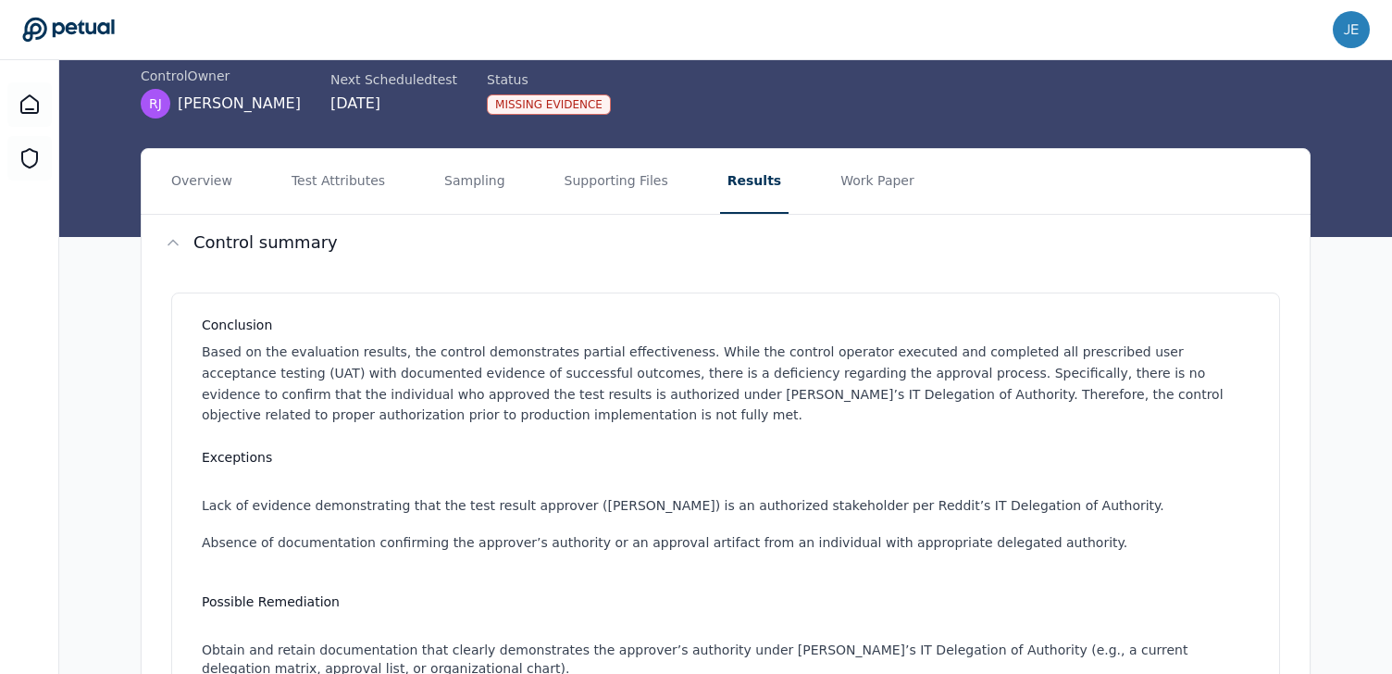
scroll to position [114, 0]
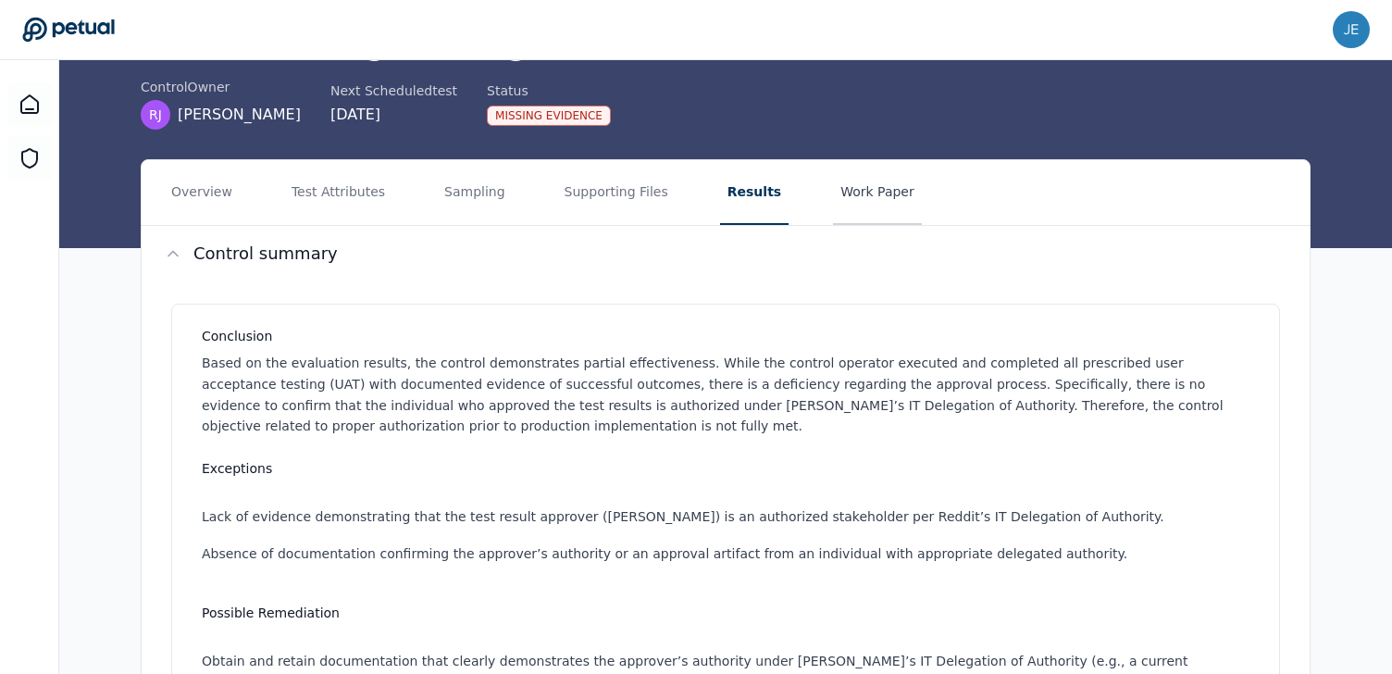
click at [856, 201] on button "Work Paper" at bounding box center [877, 192] width 89 height 65
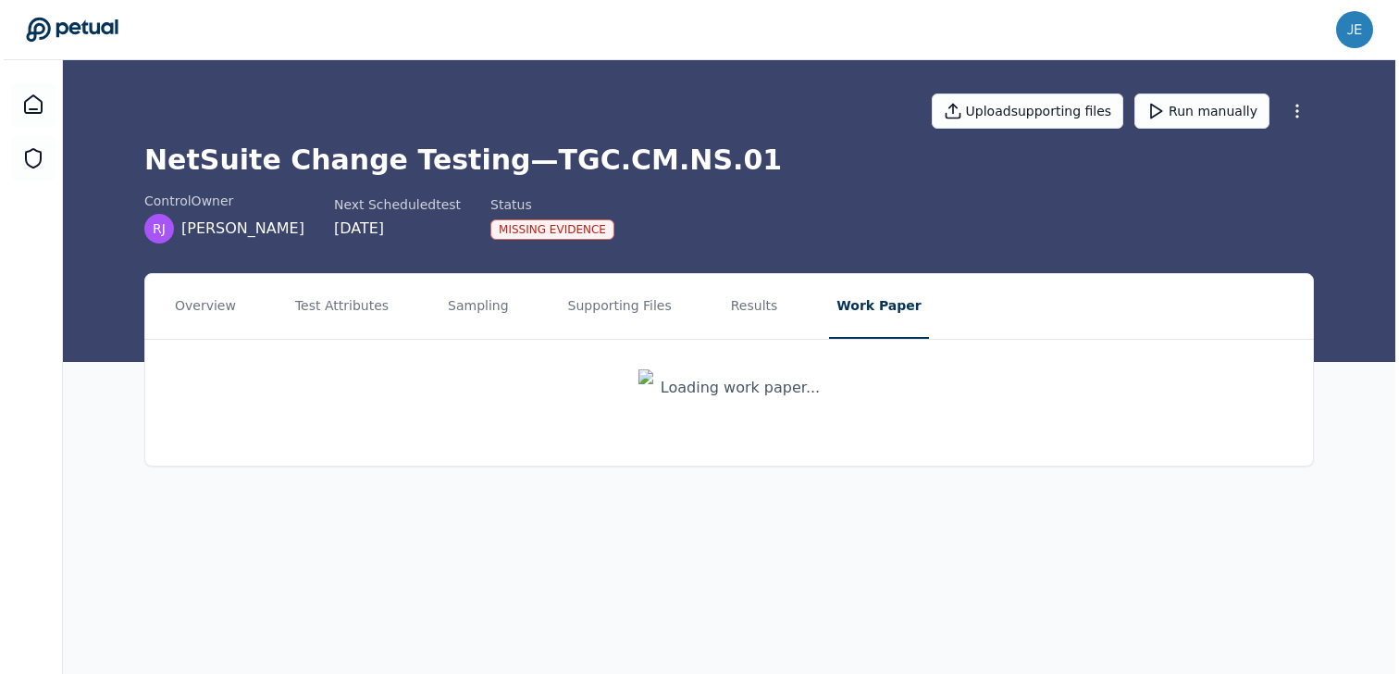
scroll to position [0, 0]
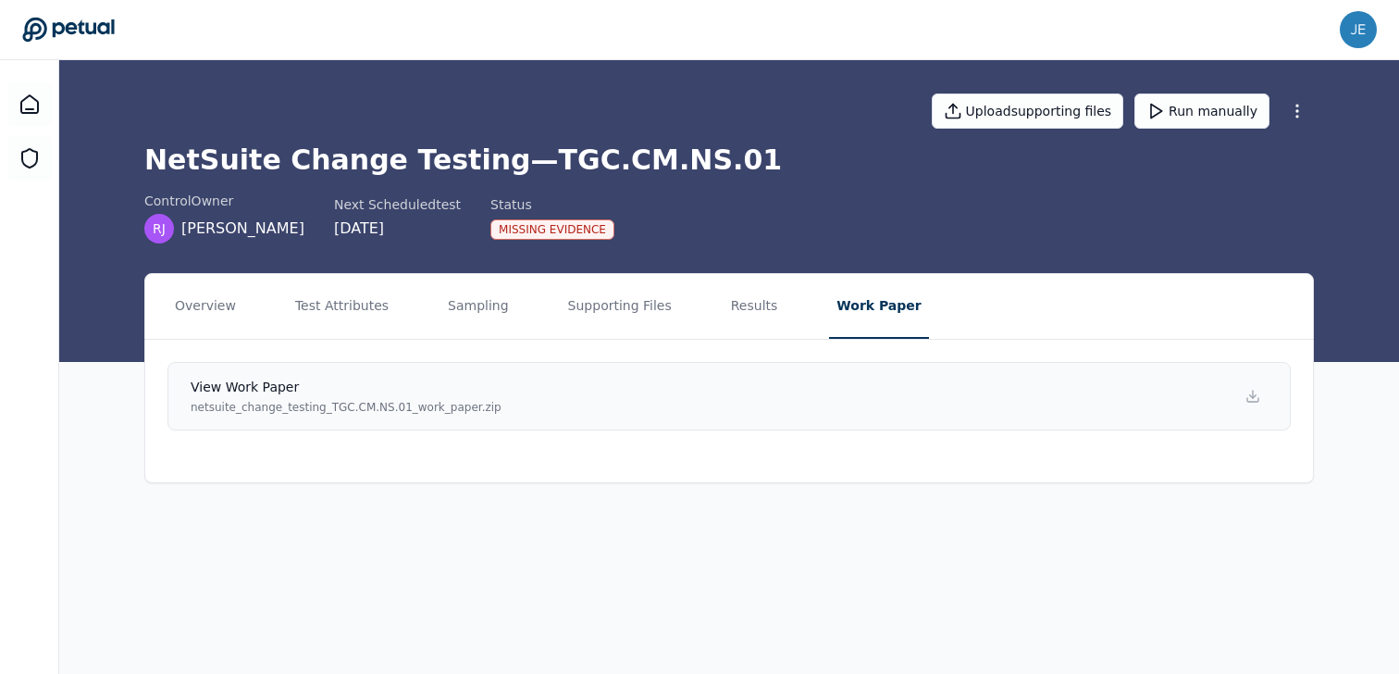
click at [804, 390] on link "View work paper netsuite_change_testing_TGC.CM.NS.01_work_paper.zip" at bounding box center [728, 396] width 1123 height 68
